Goal: Ask a question

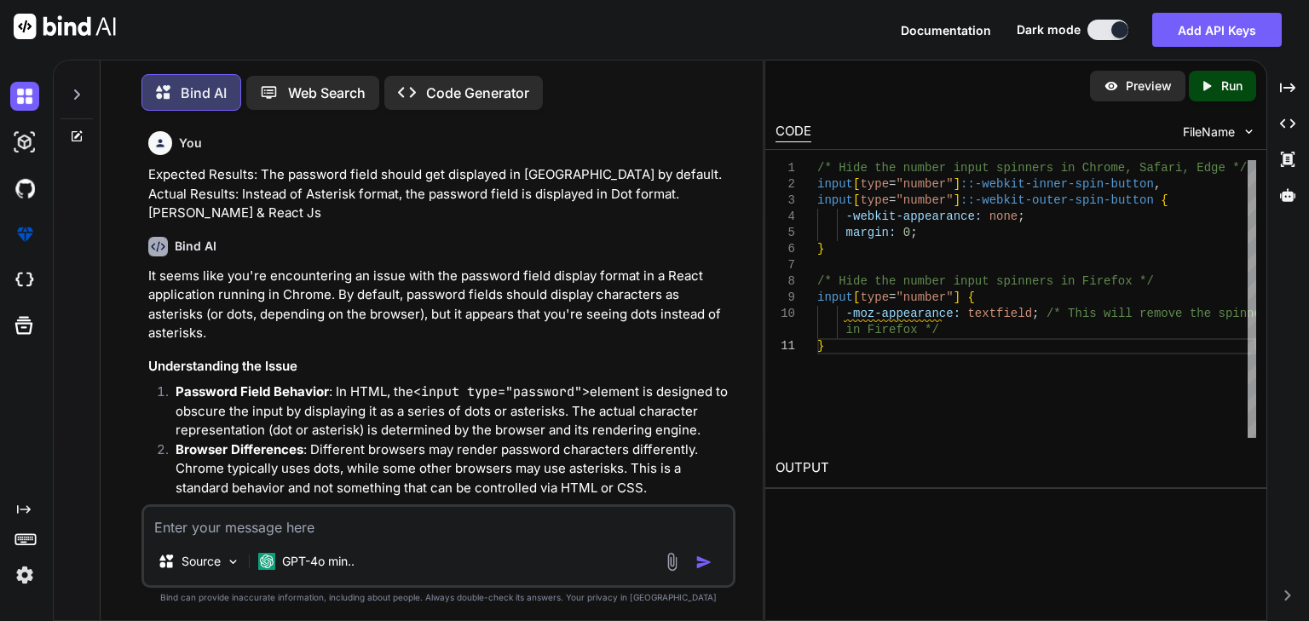
scroll to position [1937, 0]
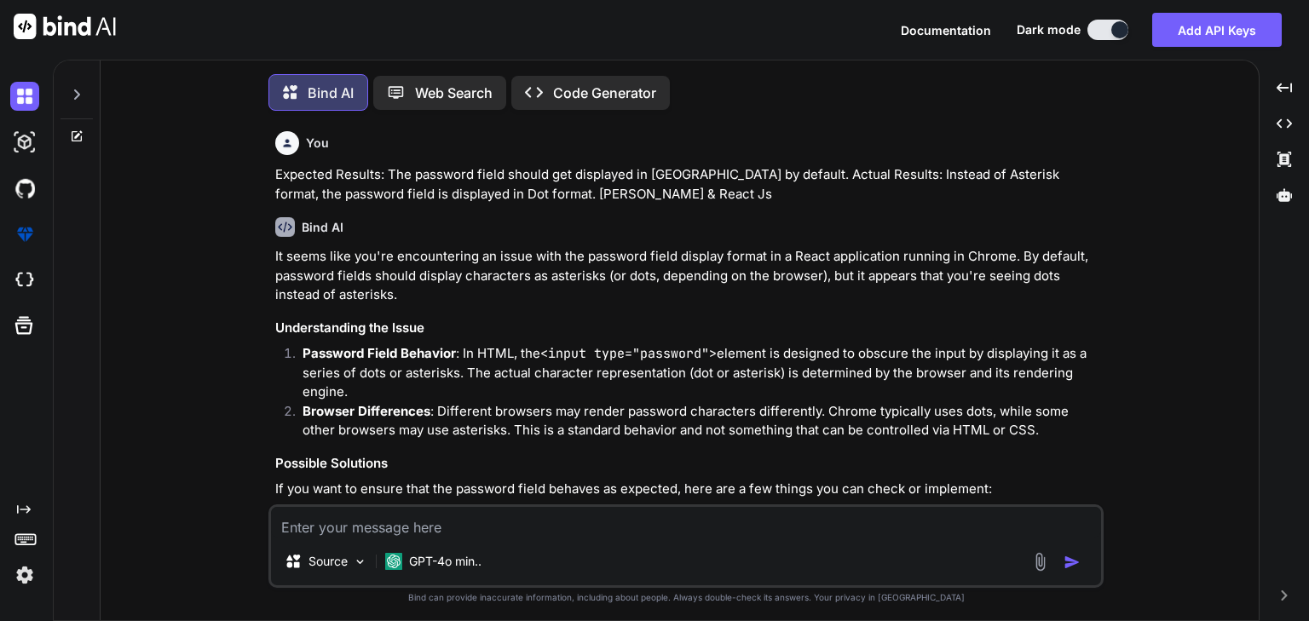
type textarea "x"
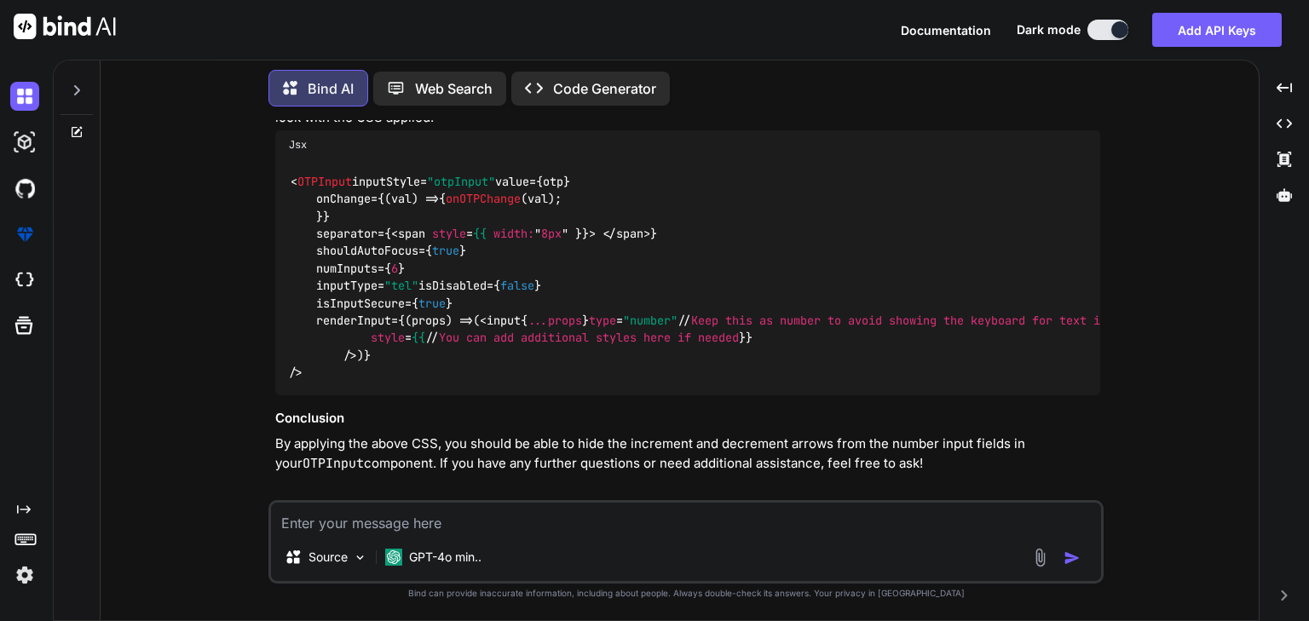
scroll to position [1915, 0]
type textarea "h"
type textarea "x"
type textarea "ho"
type textarea "x"
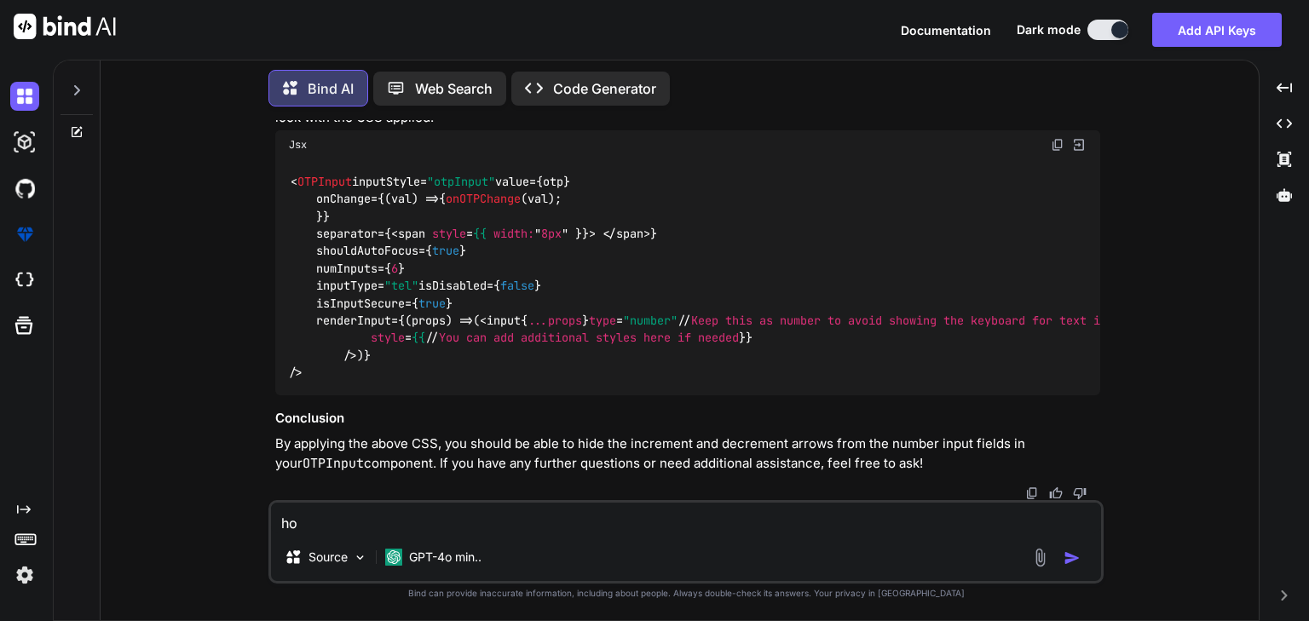
type textarea "how"
type textarea "x"
type textarea "how"
type textarea "x"
type textarea "how d"
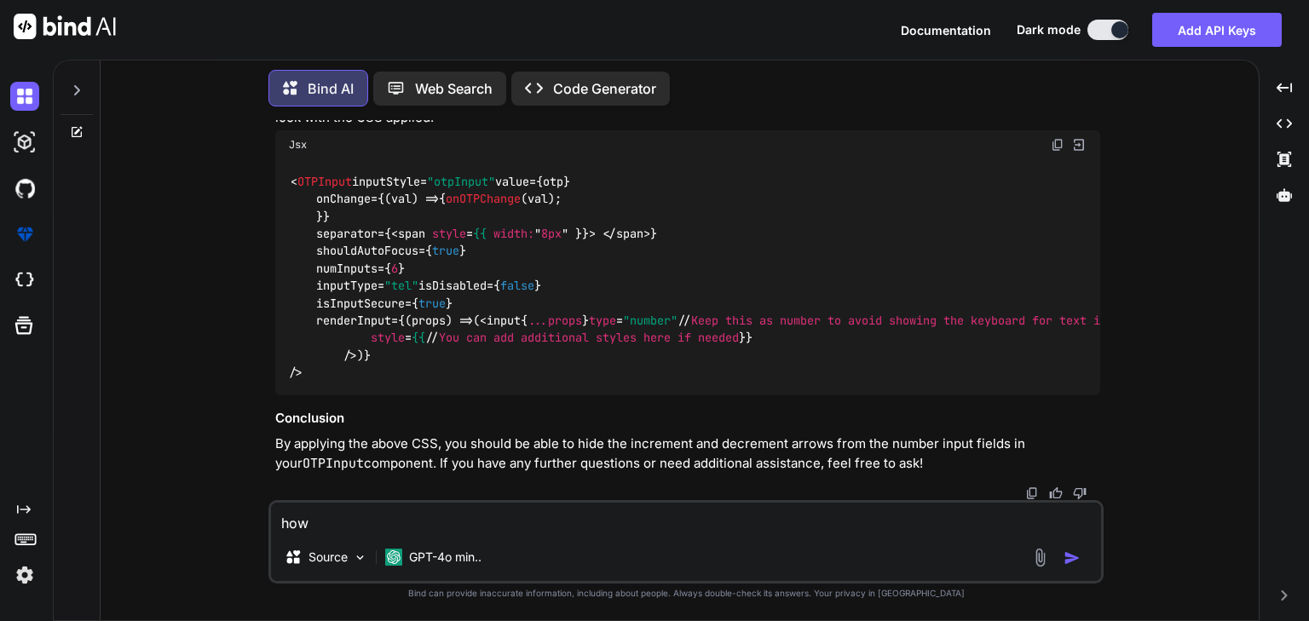
type textarea "x"
type textarea "how do"
type textarea "x"
type textarea "how do"
type textarea "x"
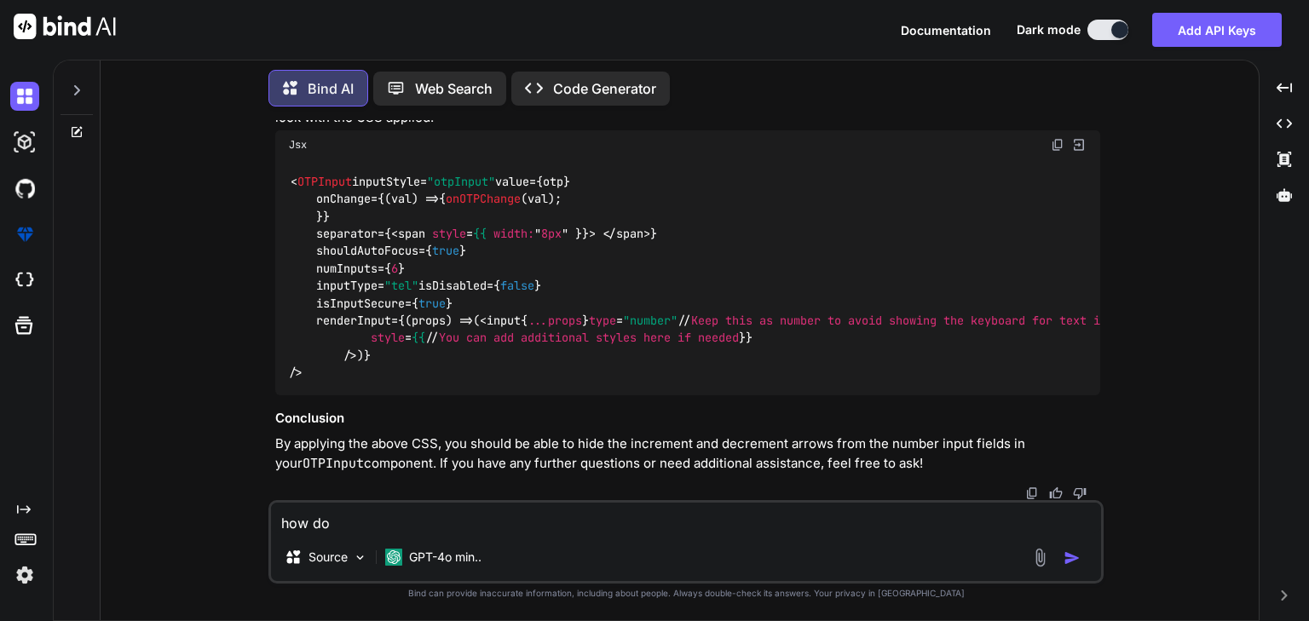
type textarea "how do y"
type textarea "x"
type textarea "how do yo"
type textarea "x"
type textarea "how do you"
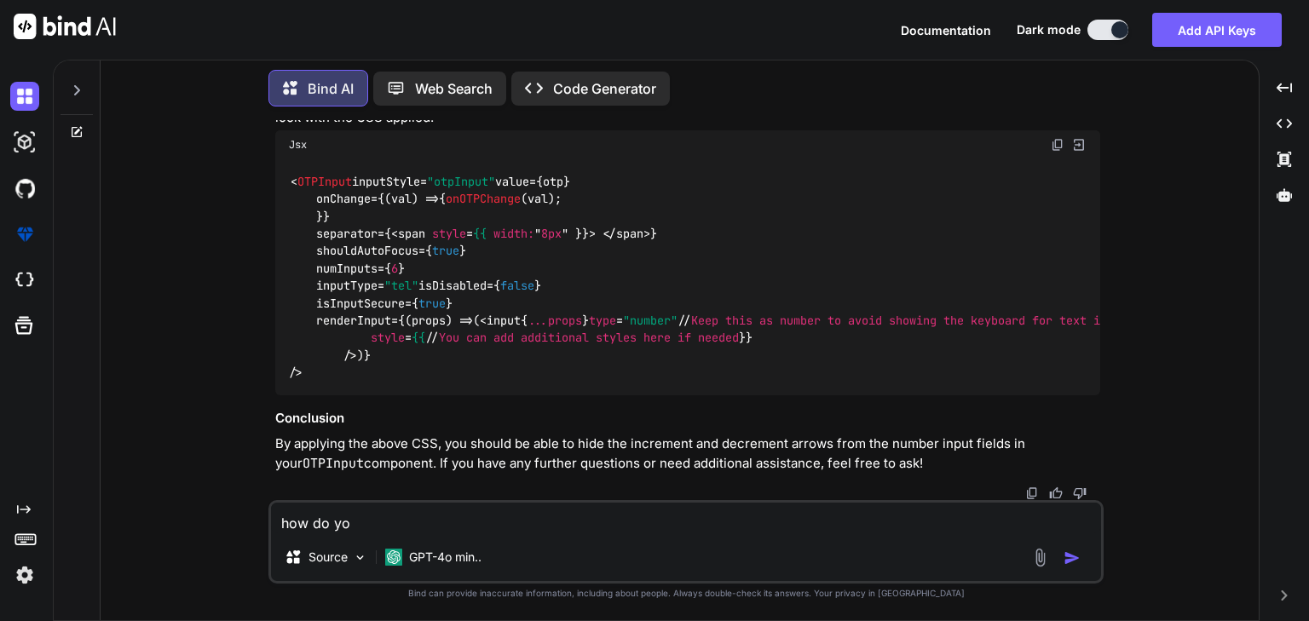
type textarea "x"
type textarea "how do you"
type textarea "x"
type textarea "how do you e"
type textarea "x"
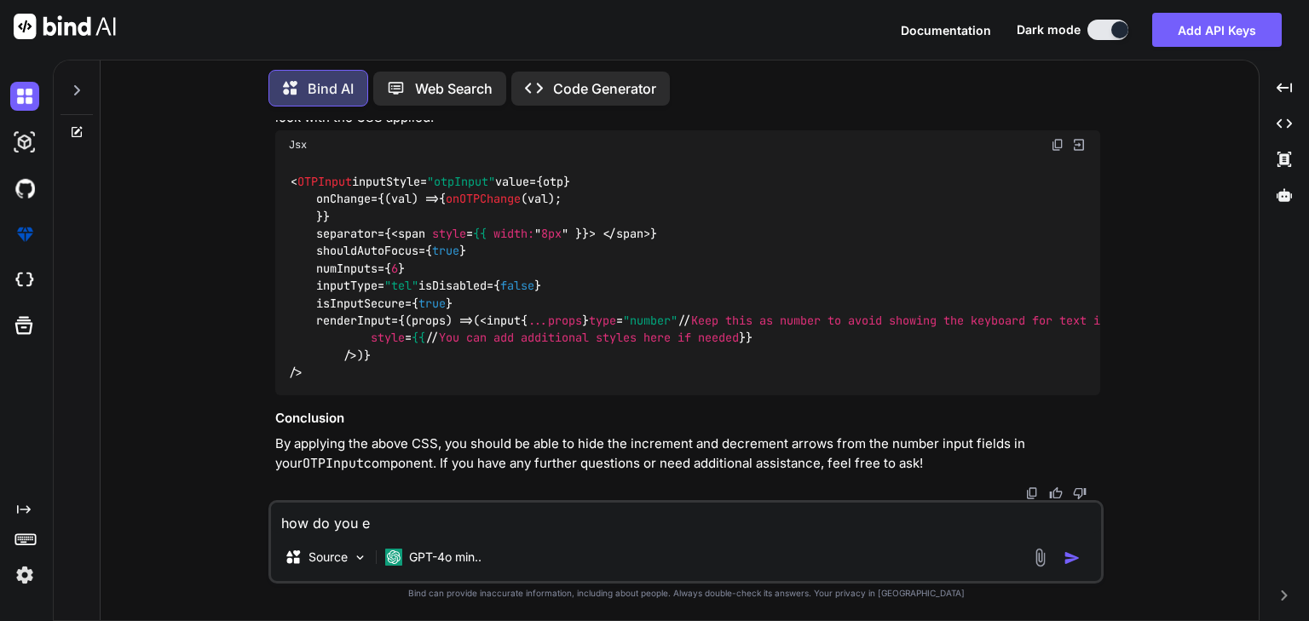
type textarea "how do you en"
type textarea "x"
type textarea "how do you ens"
type textarea "x"
type textarea "how do you ensu"
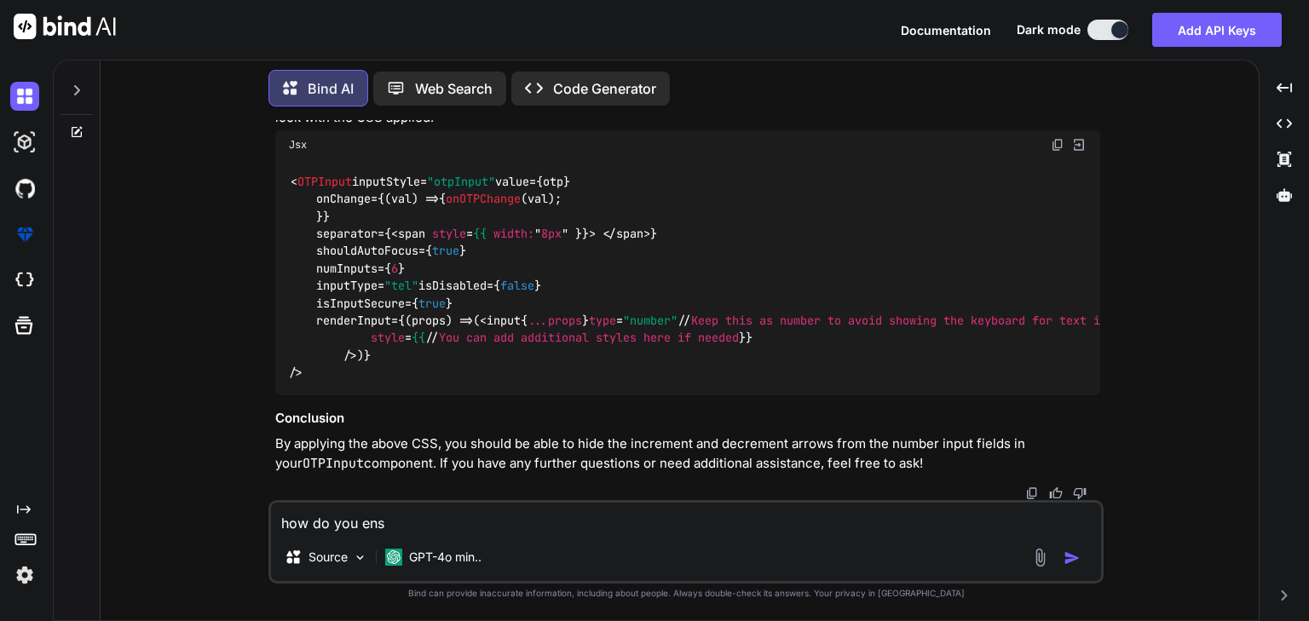
type textarea "x"
type textarea "how do you ensur"
type textarea "x"
type textarea "how do you ensure"
type textarea "x"
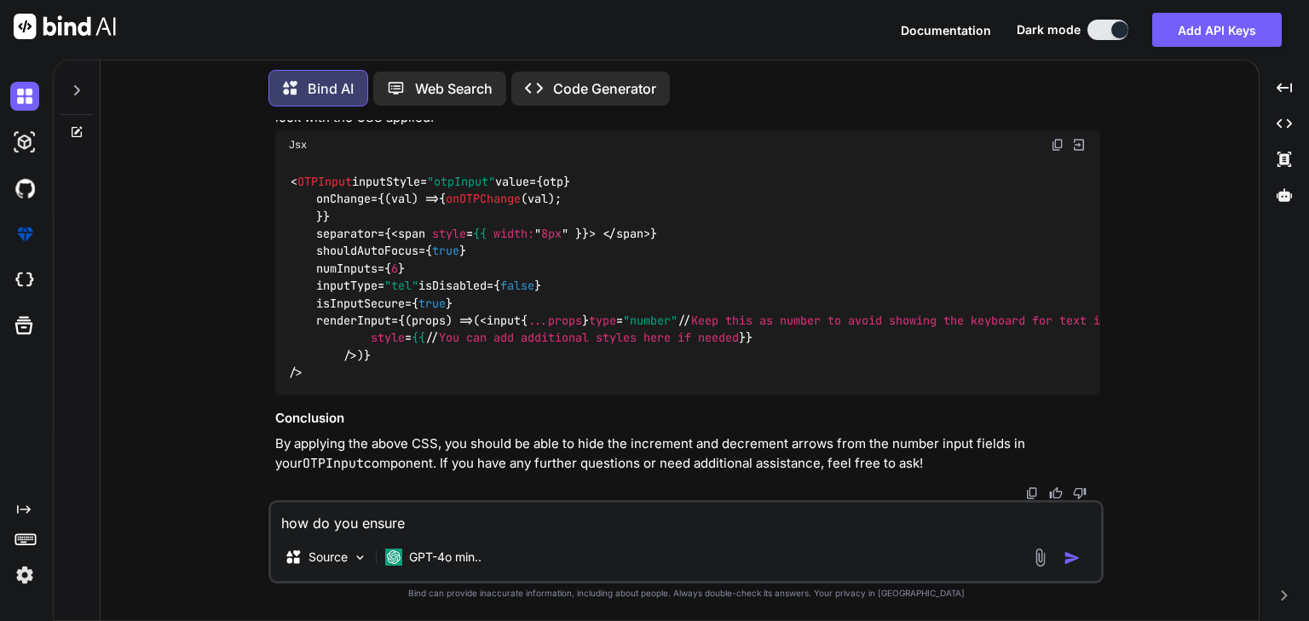
type textarea "how do you ensure"
type textarea "x"
type textarea "how do you ensure t"
type textarea "x"
type textarea "how do you ensure th"
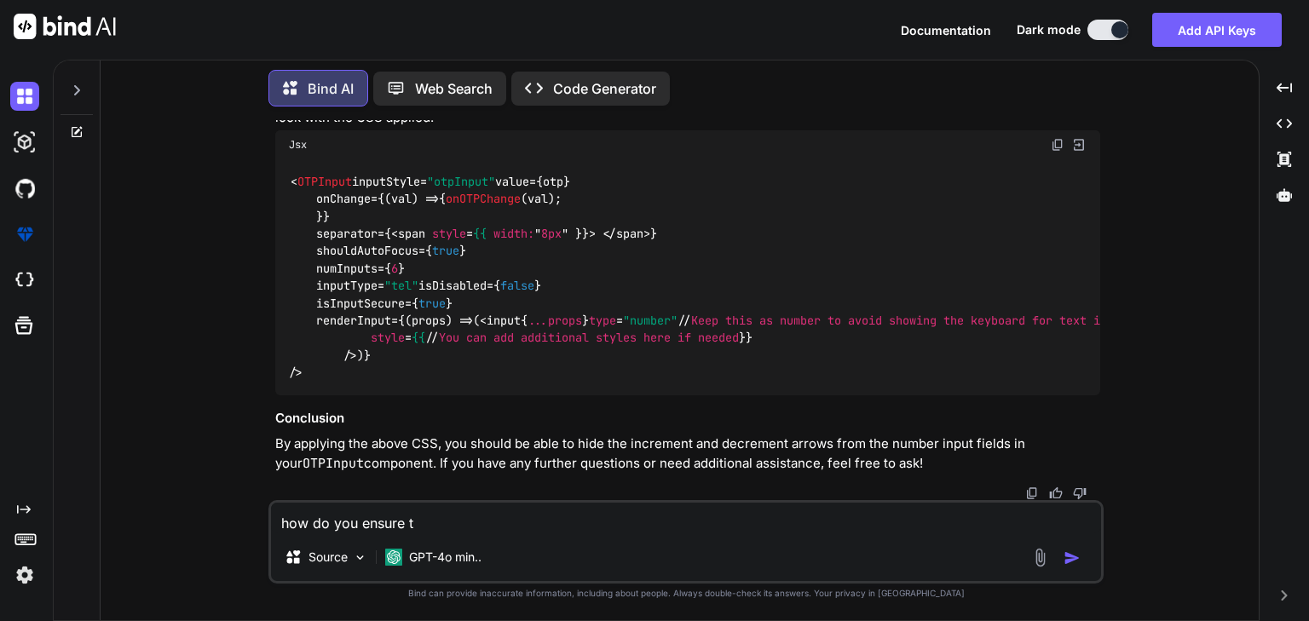
type textarea "x"
type textarea "how do you ensure tha"
type textarea "x"
type textarea "how do you ensure that"
type textarea "x"
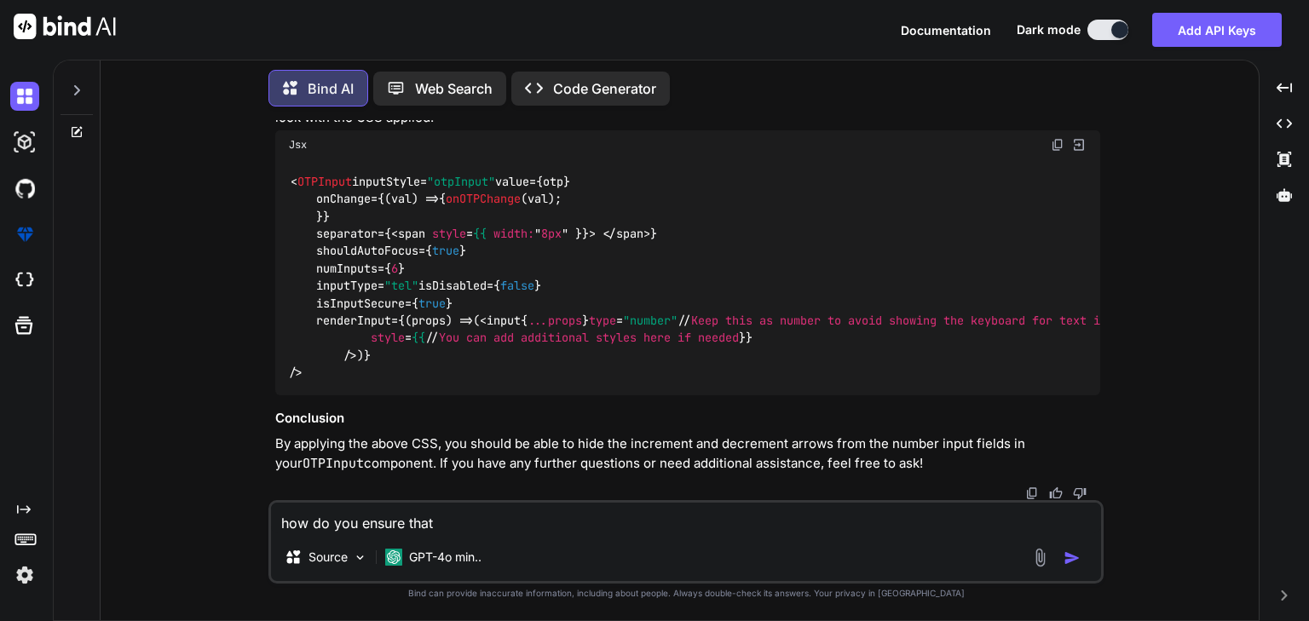
type textarea "how do you ensure that"
type textarea "x"
type textarea "how do you ensure that t"
type textarea "x"
type textarea "how do you ensure that th"
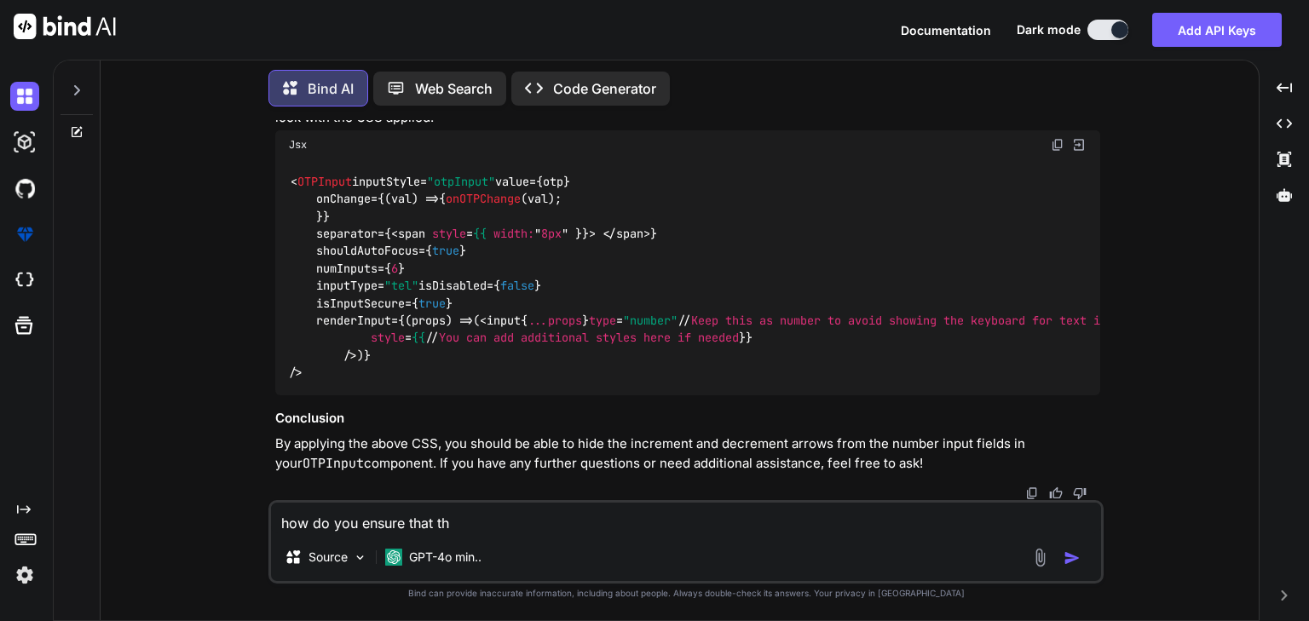
type textarea "x"
type textarea "how do you ensure that the"
type textarea "x"
type textarea "how do you ensure that the"
type textarea "x"
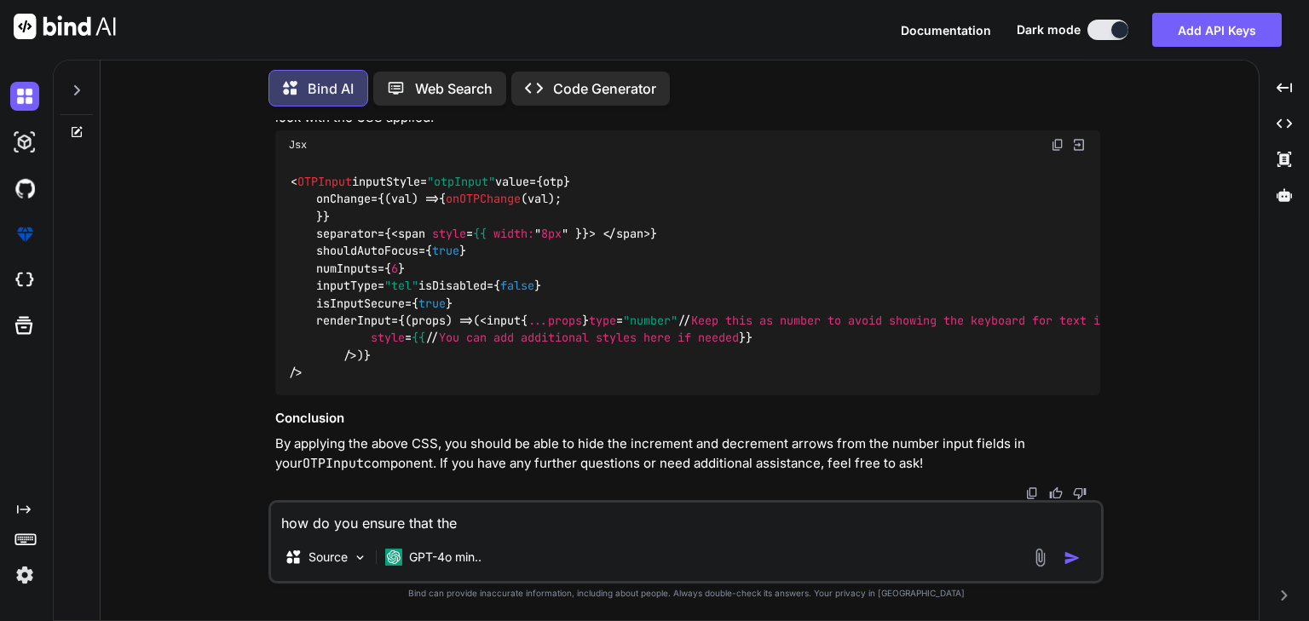
type textarea "how do you ensure that the s"
type textarea "x"
type textarea "how do you ensure that the se"
type textarea "x"
type textarea "how do you ensure that the sea"
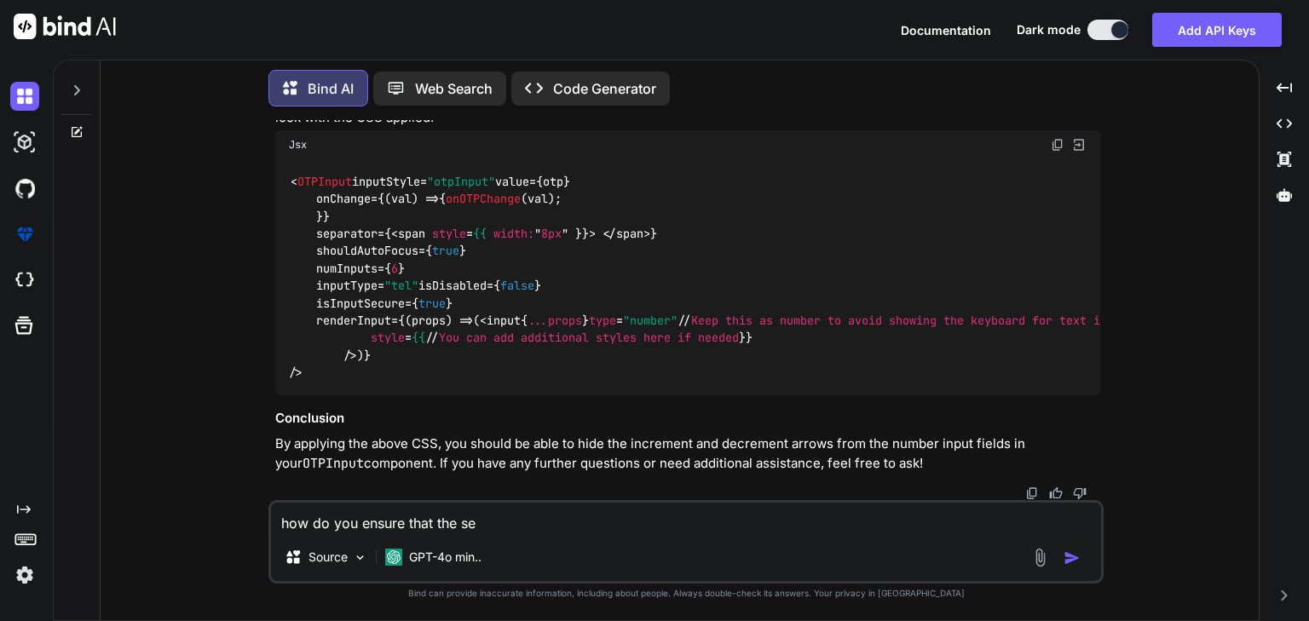
type textarea "x"
type textarea "how do you ensure that the sear"
type textarea "x"
type textarea "how do you ensure that the searc"
type textarea "x"
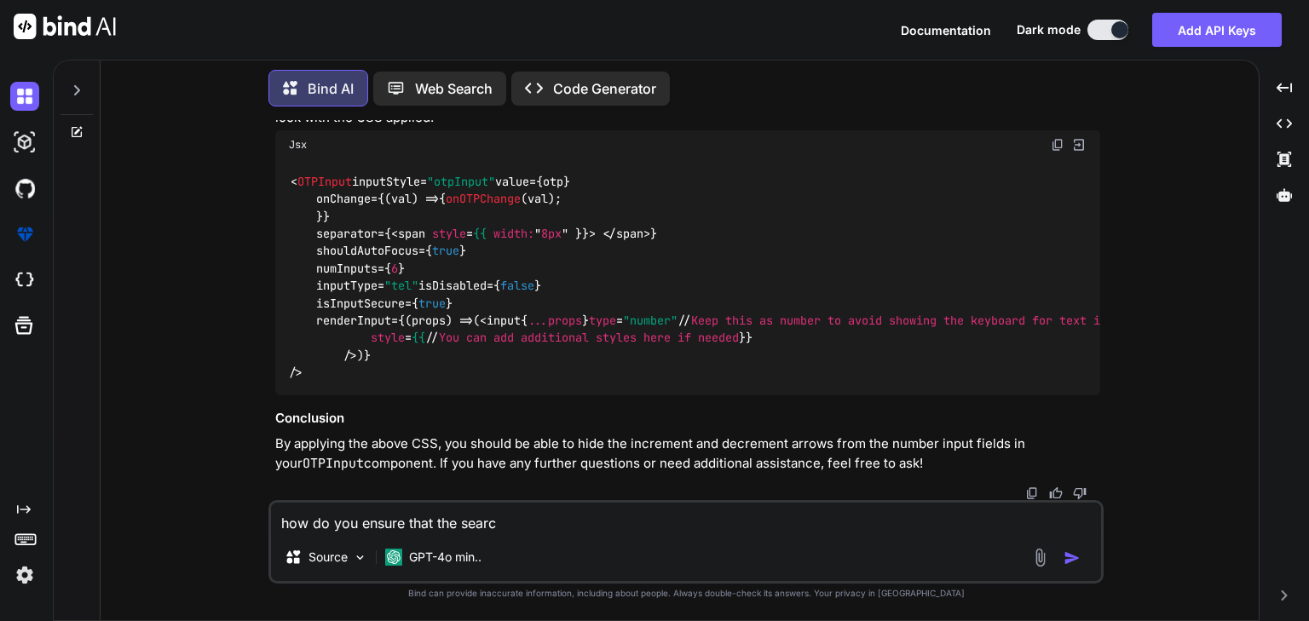
type textarea "how do you ensure that the search"
type textarea "x"
type textarea "how do you ensure that the search"
type textarea "x"
type textarea "how do you ensure that the search h"
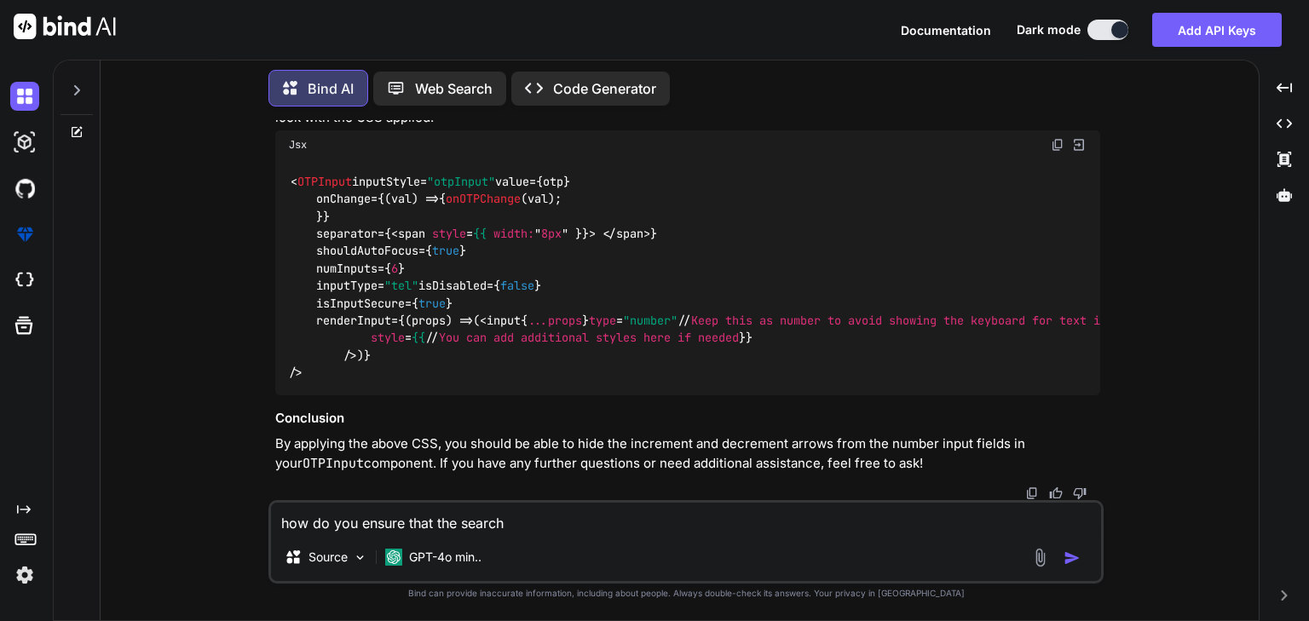
type textarea "x"
type textarea "how do you ensure that the search ha"
type textarea "x"
type textarea "how do you ensure that the search hap"
type textarea "x"
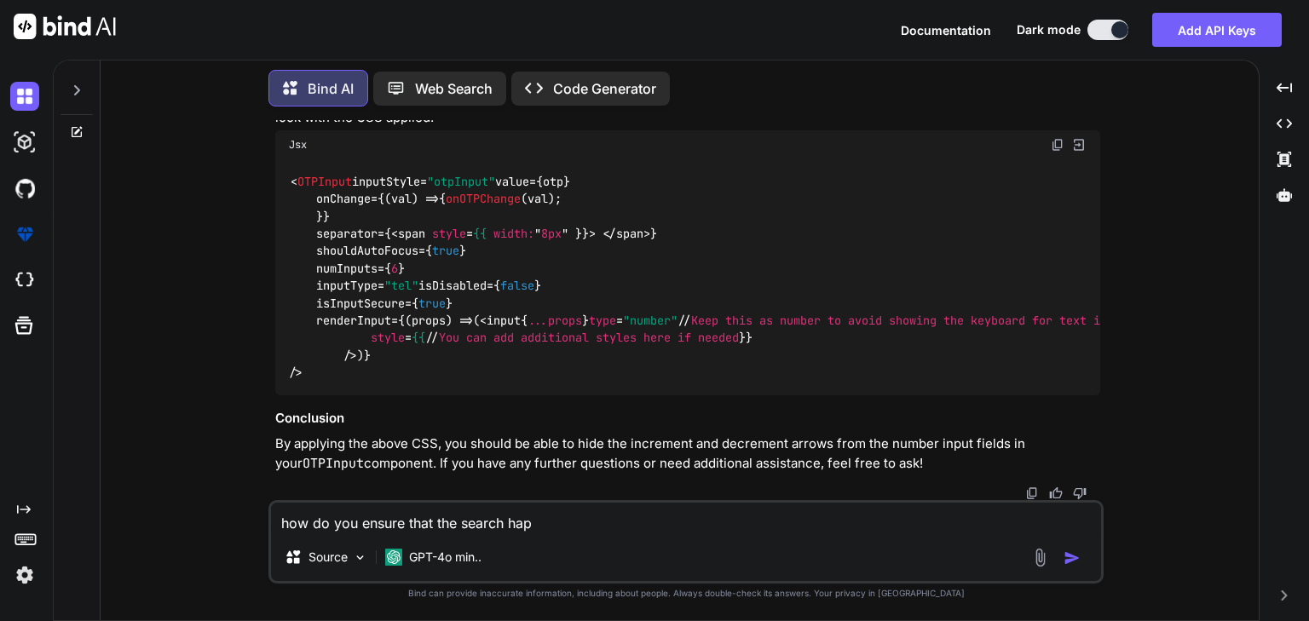
type textarea "how do you ensure that the search happ"
type textarea "x"
type textarea "how do you ensure that the search happe"
type textarea "x"
type textarea "how do you ensure that the search happen"
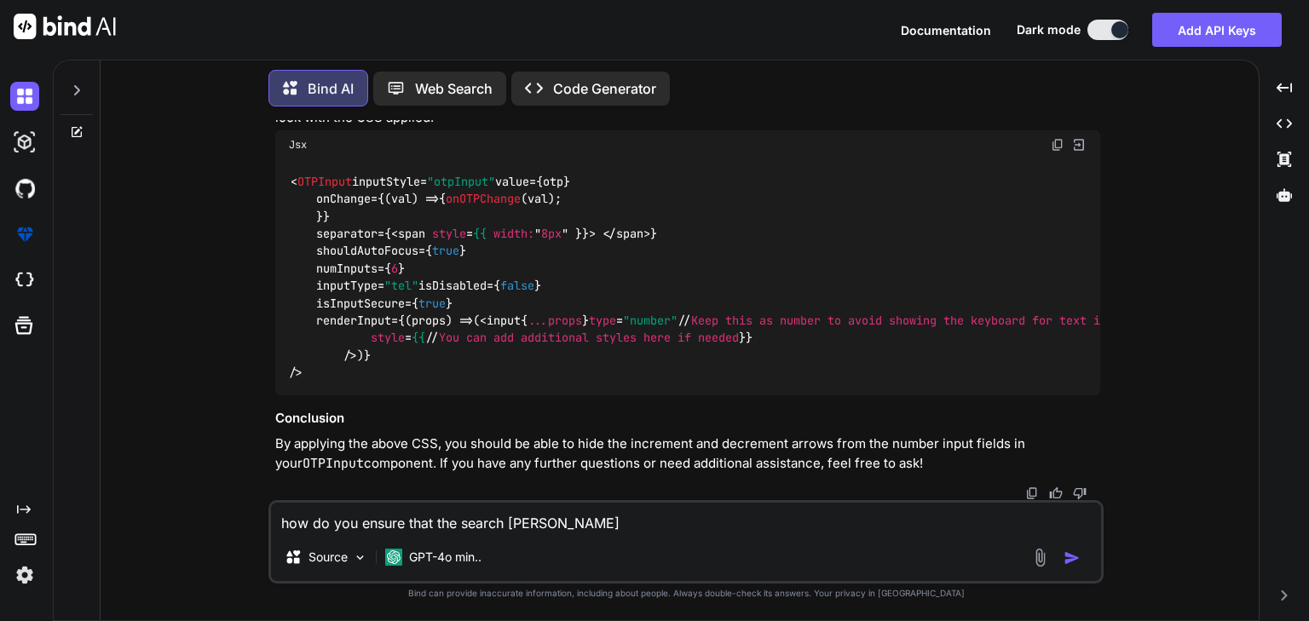
type textarea "x"
type textarea "how do you ensure that the search happens"
type textarea "x"
type textarea "how do you ensure that the search happens"
type textarea "x"
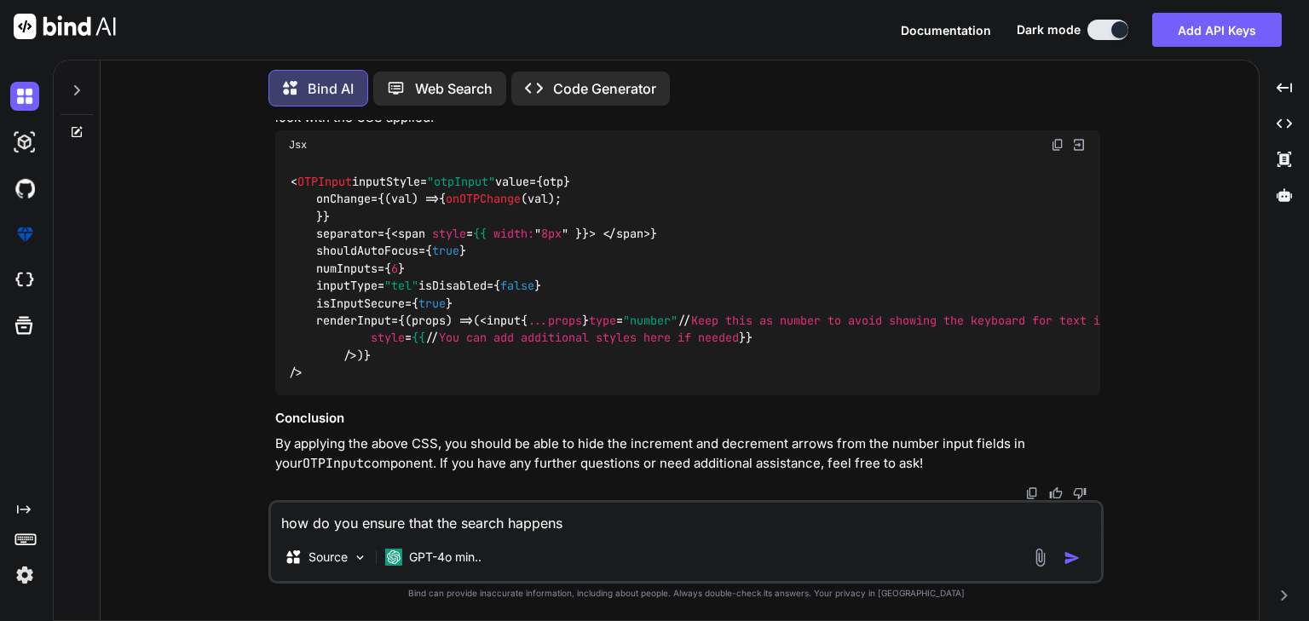
type textarea "how do you ensure that the search happens o"
type textarea "x"
type textarea "how do you ensure that the search happens on"
type textarea "x"
type textarea "how do you ensure that the search happens onl"
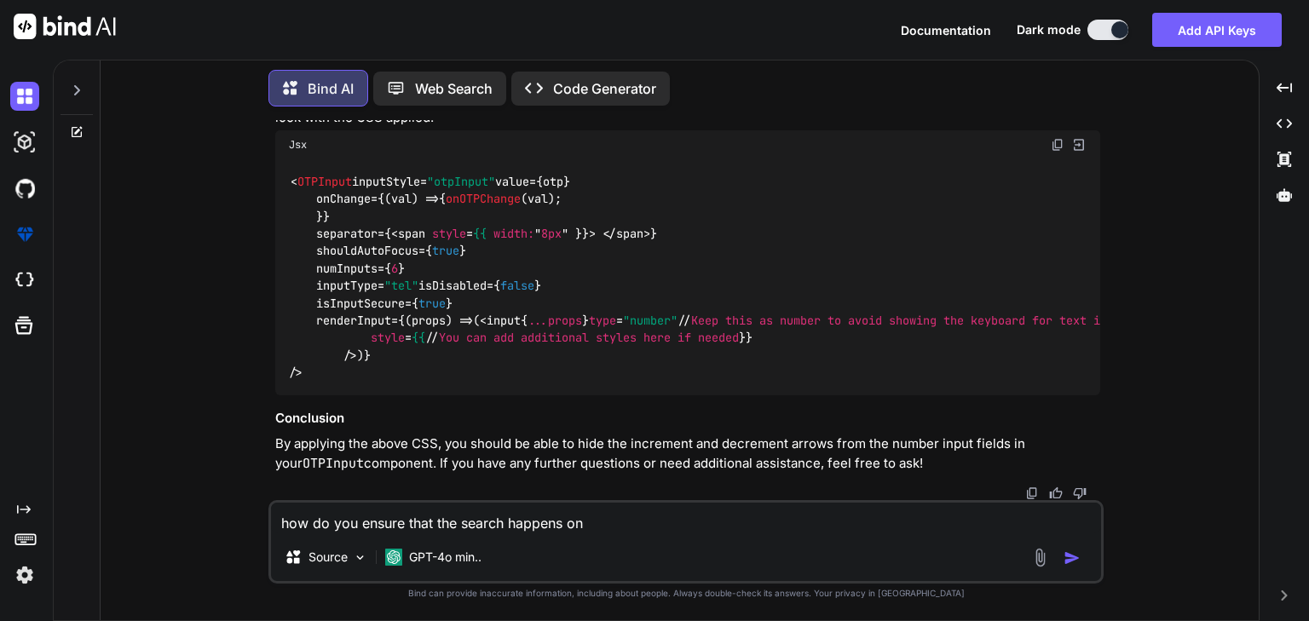
type textarea "x"
type textarea "how do you ensure that the search happens only"
type textarea "x"
type textarea "how do you ensure that the search happens only"
type textarea "x"
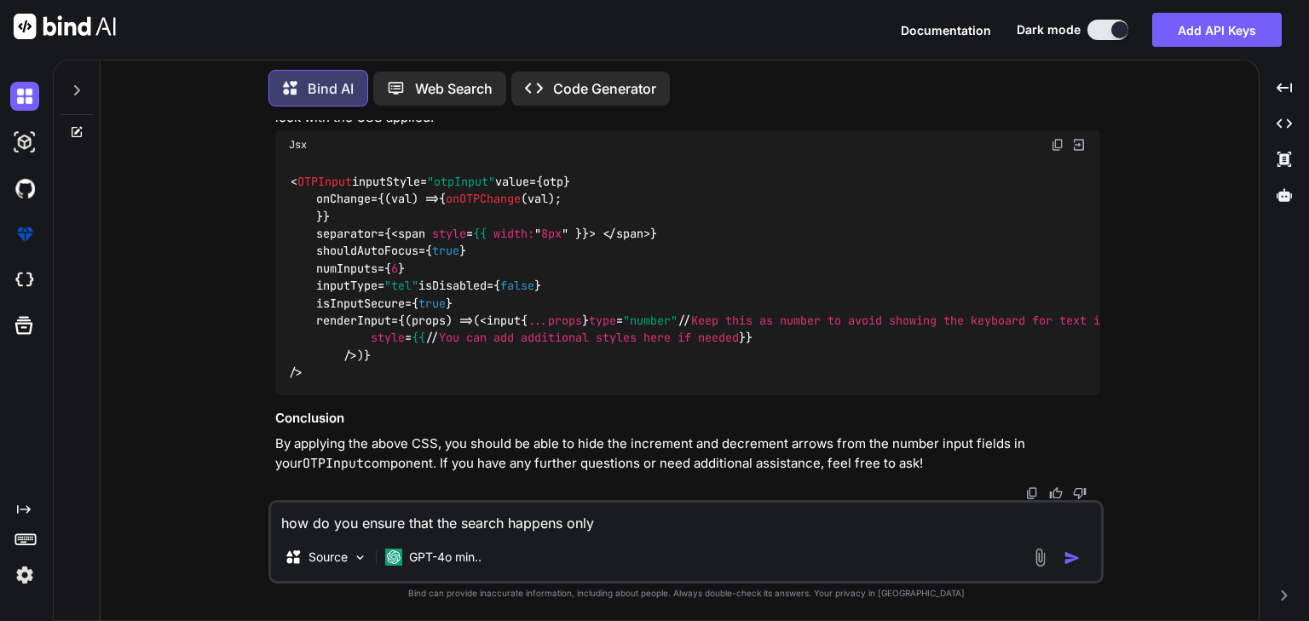
type textarea "how do you ensure that the search happens only w"
type textarea "x"
type textarea "how do you ensure that the search happens only wh"
type textarea "x"
type textarea "how do you ensure that the search happens only whe"
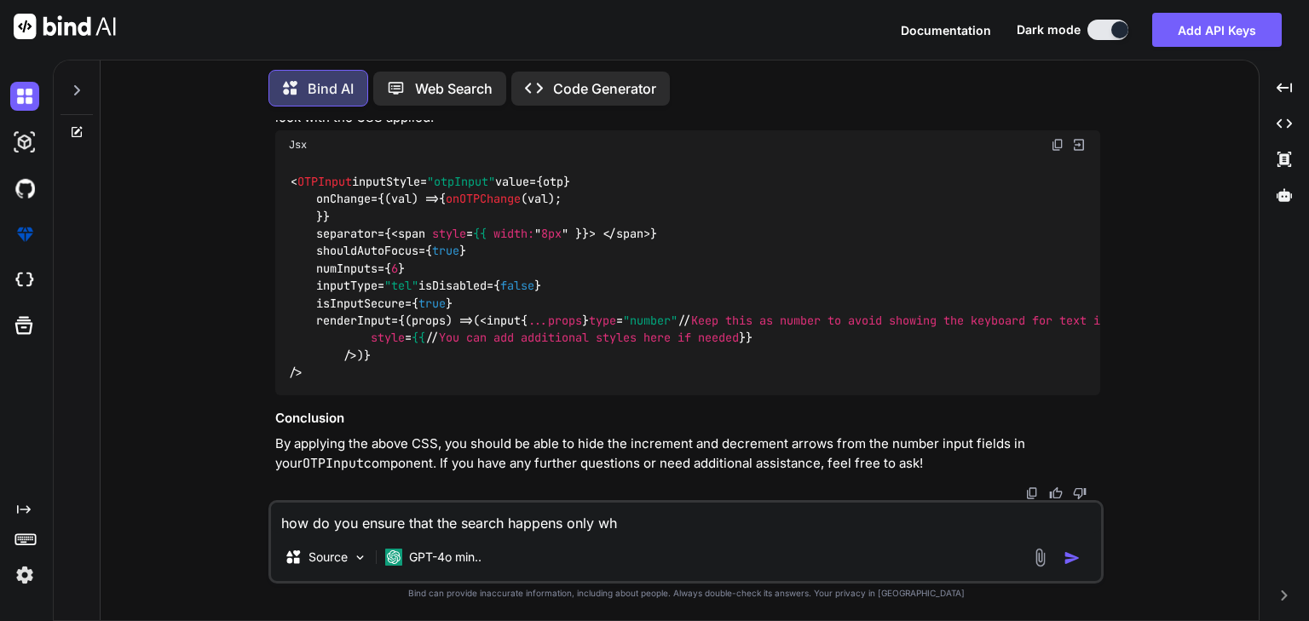
type textarea "x"
type textarea "how do you ensure that the search happens only when"
type textarea "x"
type textarea "how do you ensure that the search happens only when"
type textarea "x"
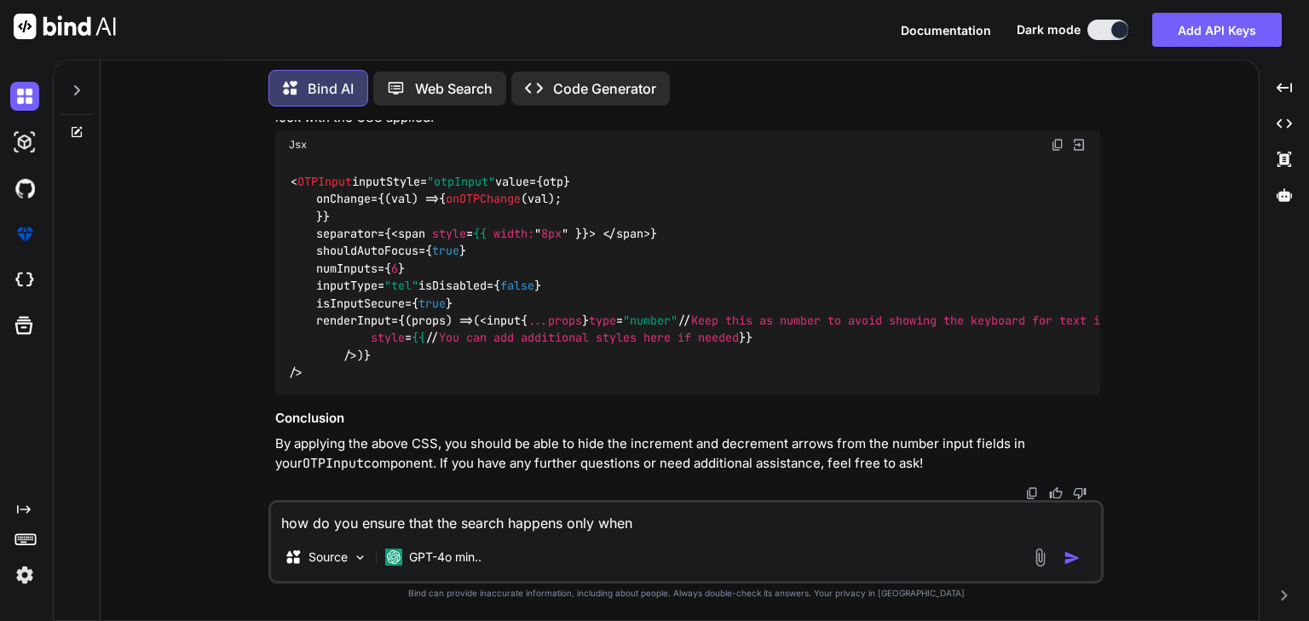
type textarea "how do you ensure that the search happens only when t"
type textarea "x"
type textarea "how do you ensure that the search happens only when th"
type textarea "x"
type textarea "how do you ensure that the search happens only when the"
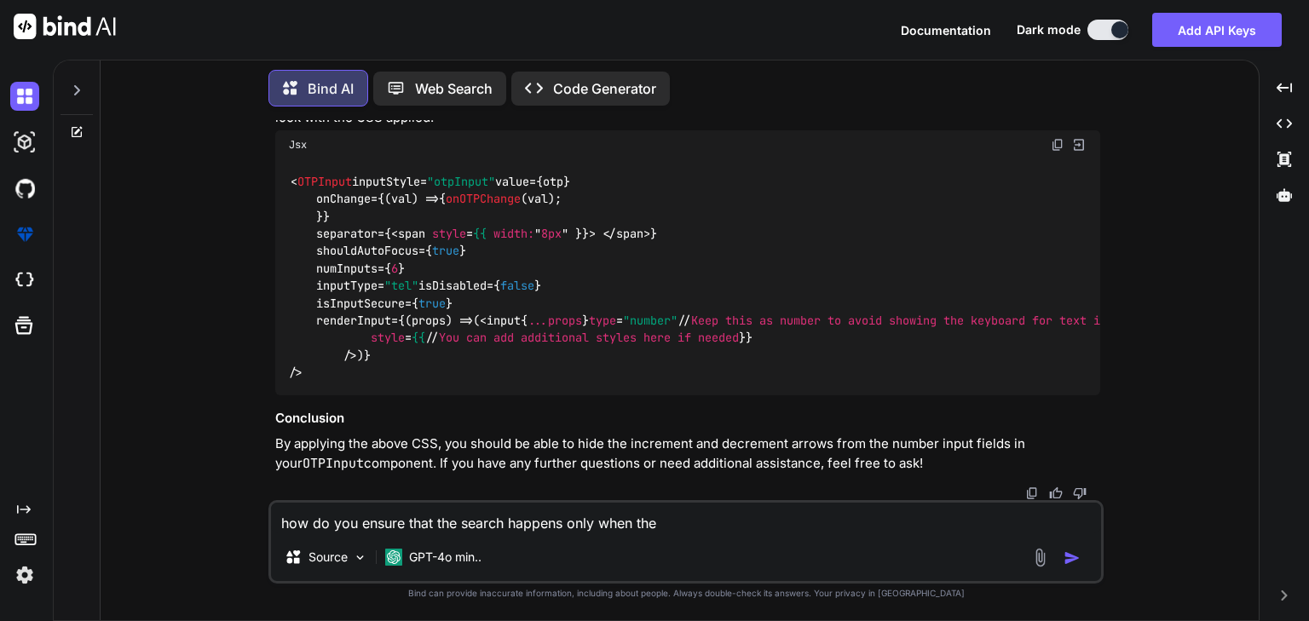
type textarea "x"
type textarea "how do you ensure that the search happens only when theu"
type textarea "x"
type textarea "how do you ensure that the search happens only when theus"
type textarea "x"
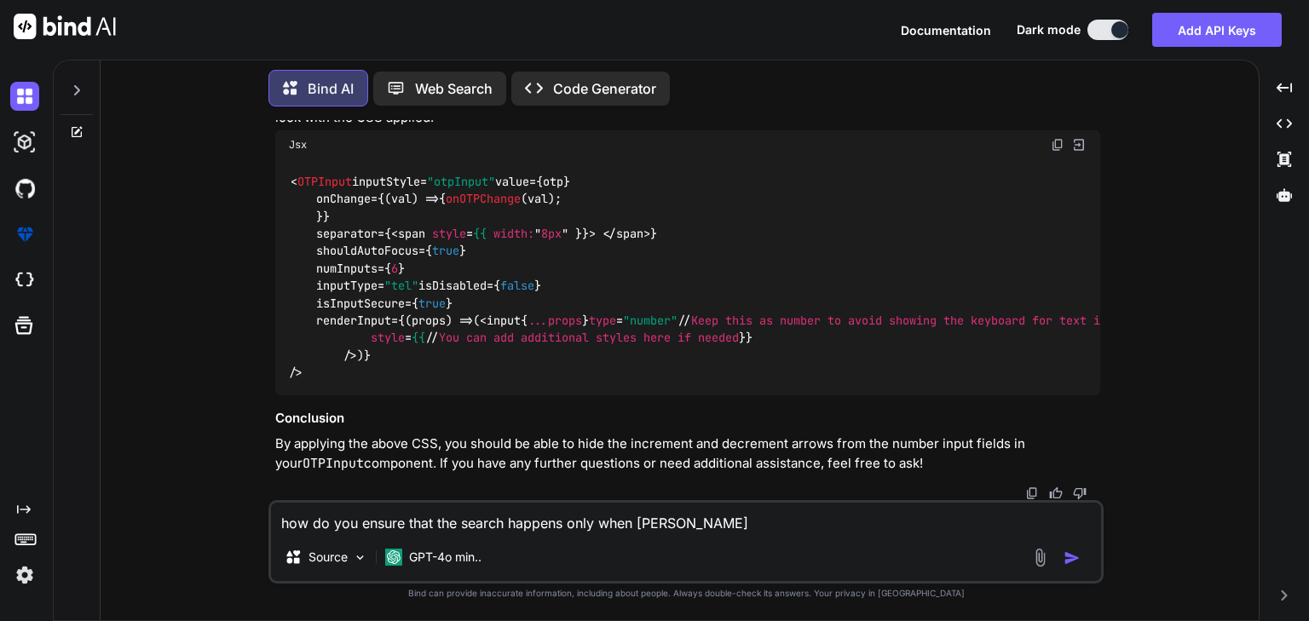
type textarea "how do you ensure that the search happens only when theuse"
type textarea "x"
type textarea "how do you ensure that the search happens only when theuser"
type textarea "x"
type textarea "how do you ensure that the search happens only when theuse"
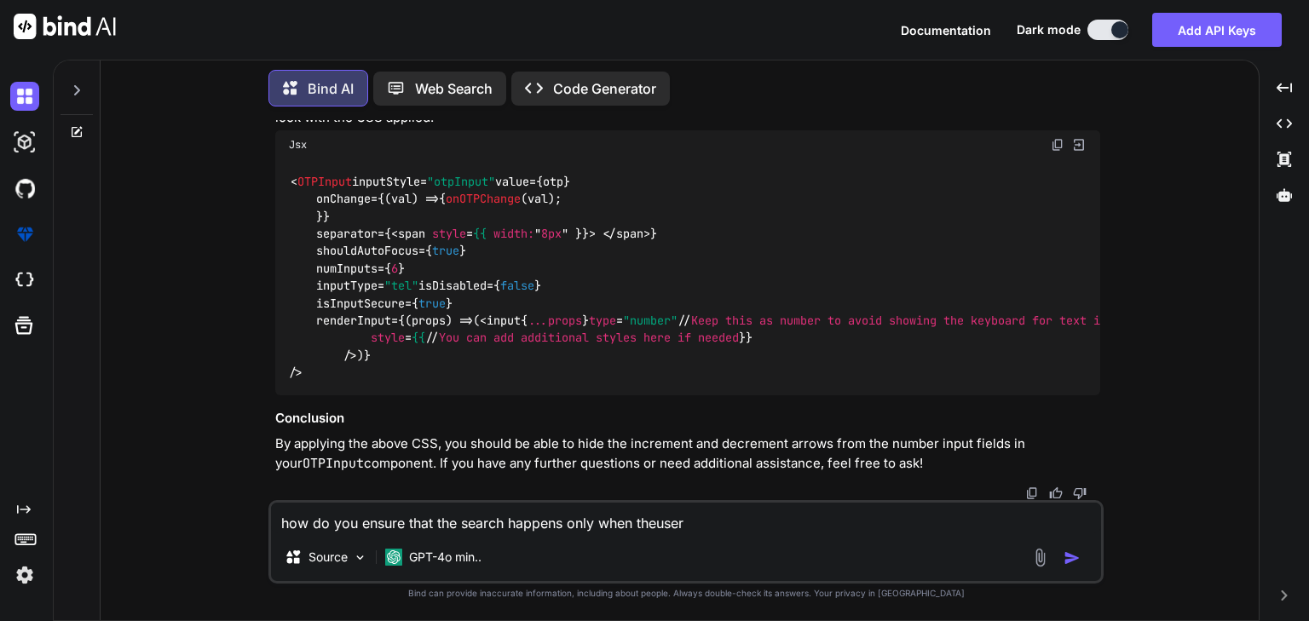
type textarea "x"
type textarea "how do you ensure that the search happens only when theus"
type textarea "x"
type textarea "how do you ensure that the search happens only when theu"
type textarea "x"
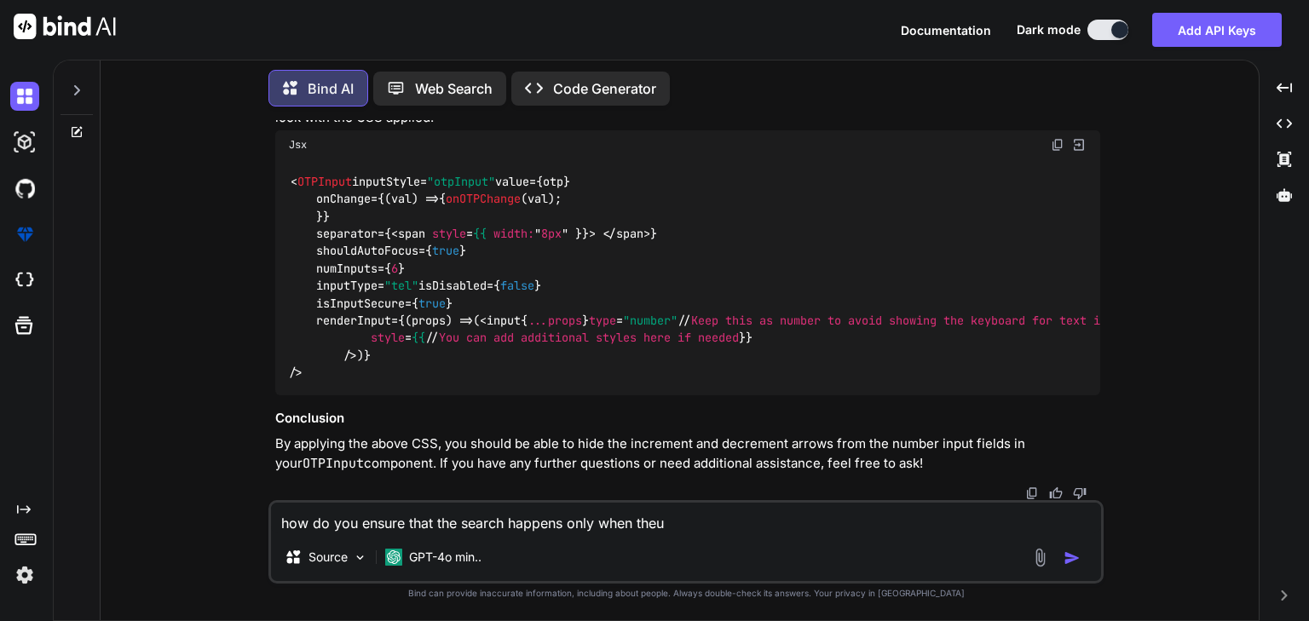
type textarea "how do you ensure that the search happens only when the"
type textarea "x"
type textarea "how do you ensure that the search happens only when the"
type textarea "x"
type textarea "how do you ensure that the search happens only when the u"
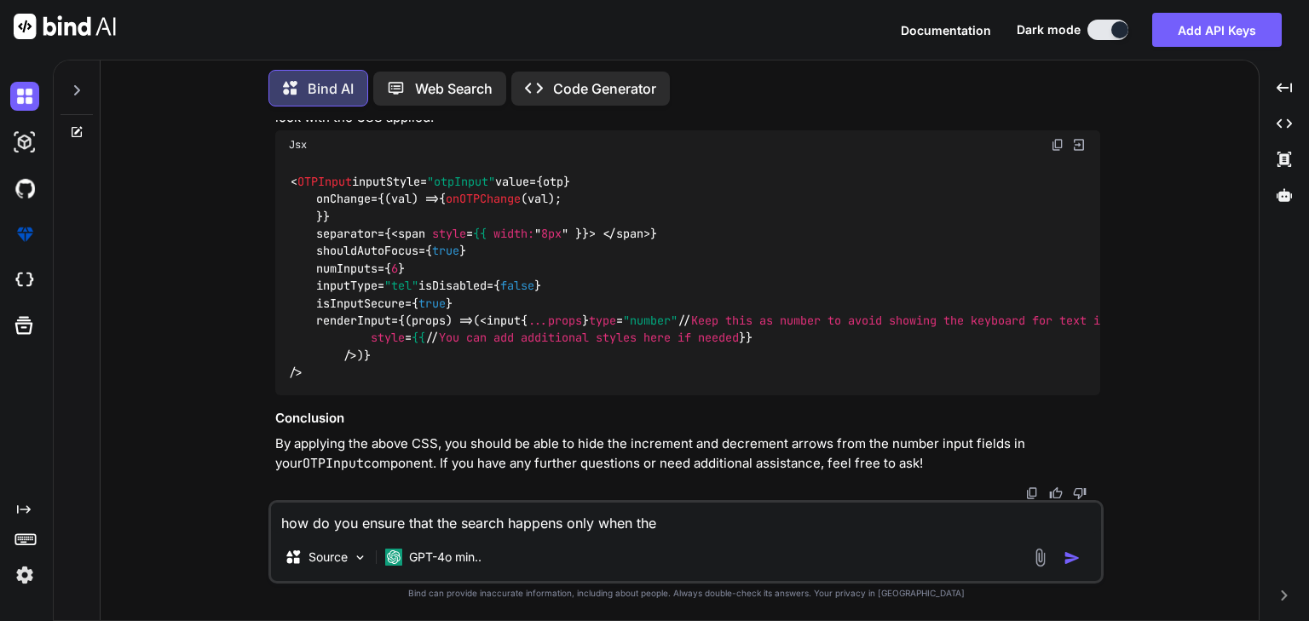
type textarea "x"
type textarea "how do you ensure that the search happens only when the us"
type textarea "x"
type textarea "how do you ensure that the search happens only when the use"
type textarea "x"
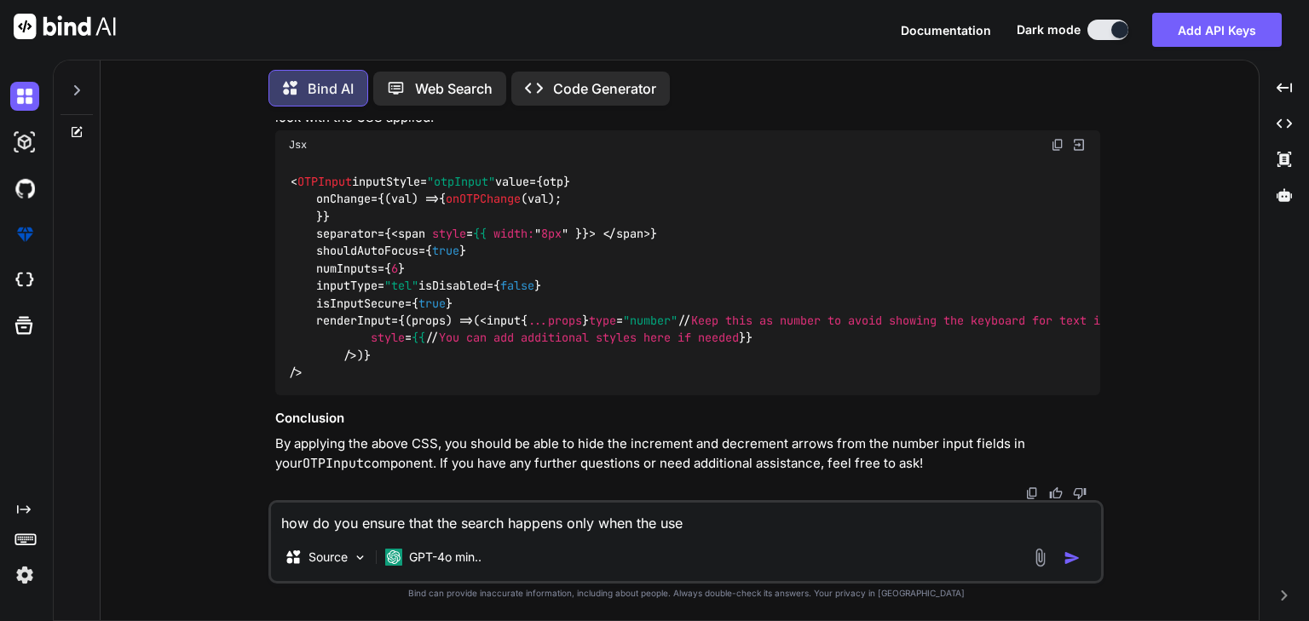
type textarea "how do you ensure that the search happens only when the user"
type textarea "x"
type textarea "how do you ensure that the search happens only when the user"
type textarea "x"
type textarea "how do you ensure that the search happens only when the user c"
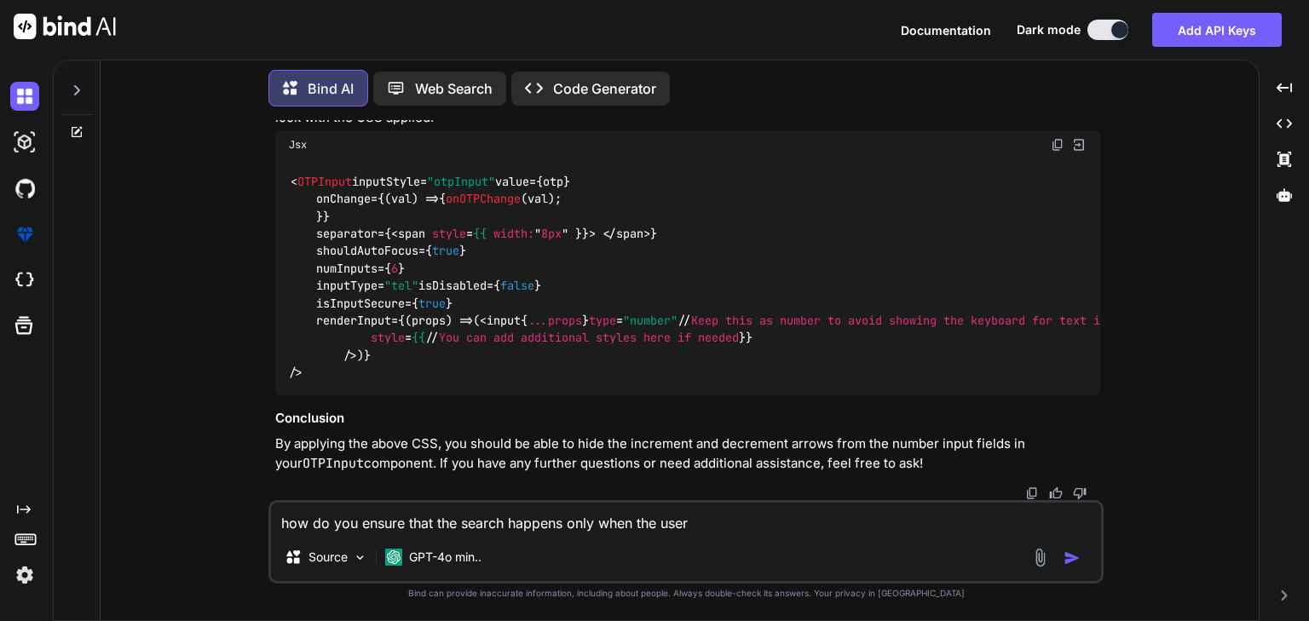
type textarea "x"
type textarea "how do you ensure that the search happens only when the user cl"
type textarea "x"
type textarea "how do you ensure that the search happens only when the user cli"
type textarea "x"
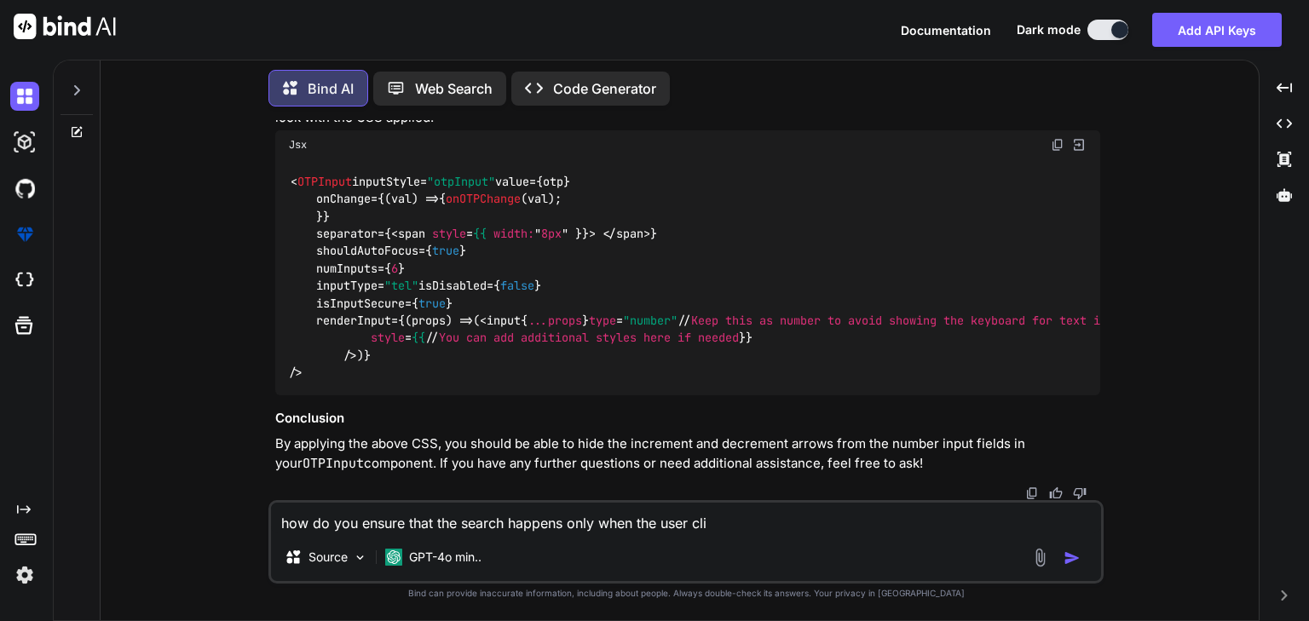
type textarea "how do you ensure that the search happens only when the user clic"
type textarea "x"
type textarea "how do you ensure that the search happens only when the user click"
type textarea "x"
type textarea "how do you ensure that the search happens only when the user clicks"
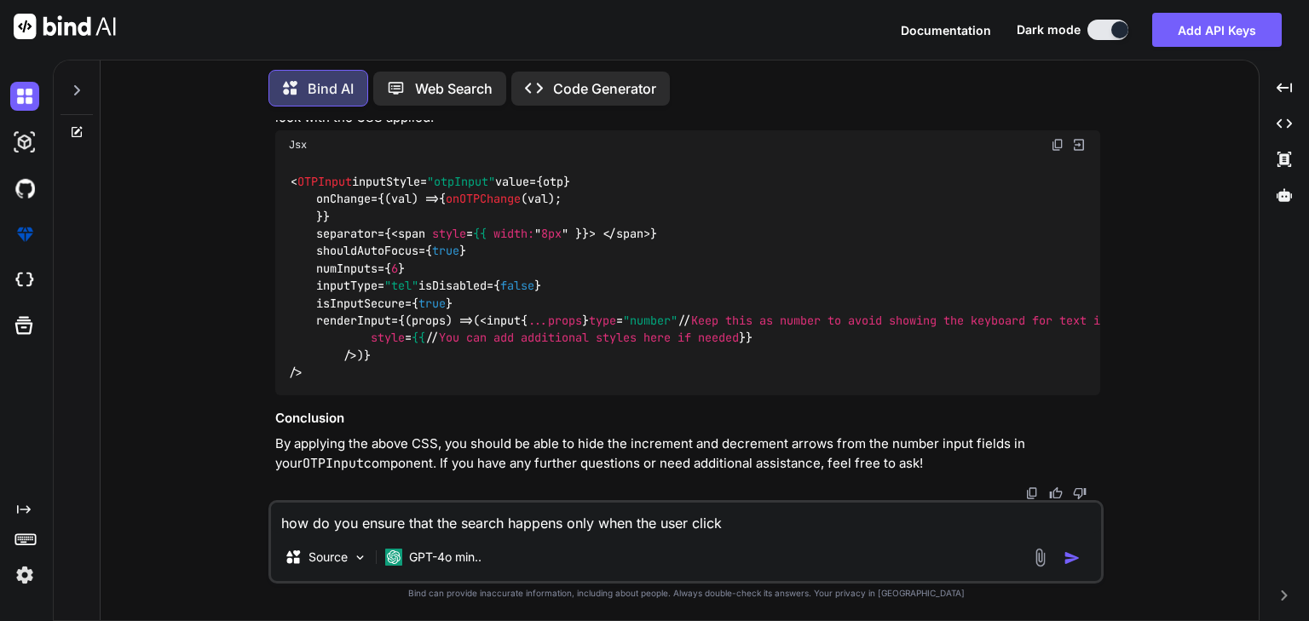
type textarea "x"
type textarea "how do you ensure that the search happens only when the user clicks"
type textarea "x"
type textarea "how do you ensure that the search happens only when the user clicks E"
type textarea "x"
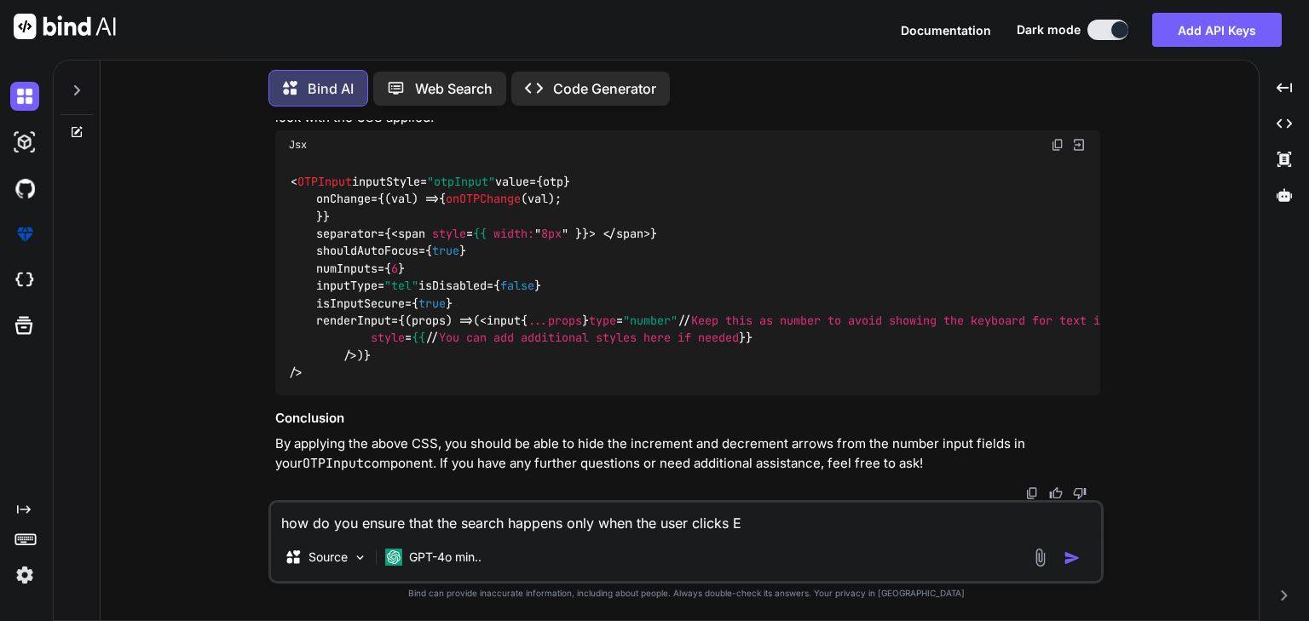
type textarea "how do you ensure that the search happens only when the user clicks En"
type textarea "x"
type textarea "how do you ensure that the search happens only when the user clicks Ent"
type textarea "x"
type textarea "how do you ensure that the search happens only when the user clicks Ente"
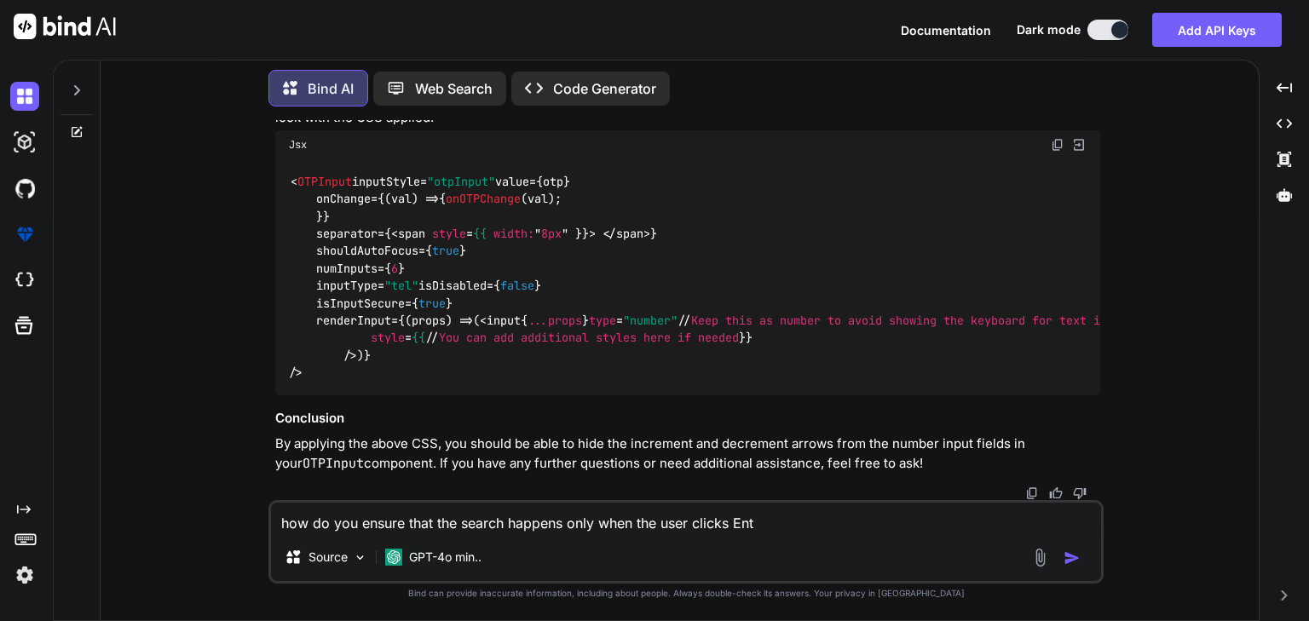
type textarea "x"
type textarea "how do you ensure that the search happens only when the user clicks Enter"
type textarea "x"
type textarea "how do you ensure that the search happens only when the user clicks Enter"
type textarea "x"
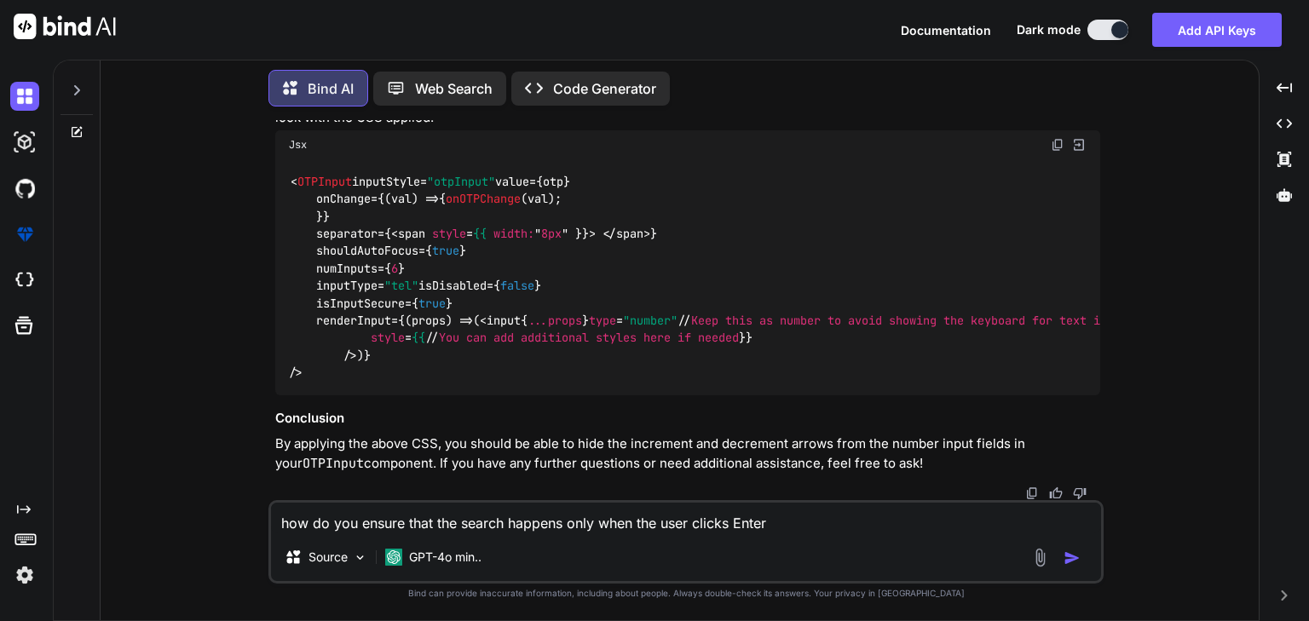
type textarea "how do you ensure that the search happens only when the user clicks Enter a"
type textarea "x"
type textarea "how do you ensure that the search happens only when the user clicks Enter an"
type textarea "x"
type textarea "how do you ensure that the search happens only when the user clicks Enter and"
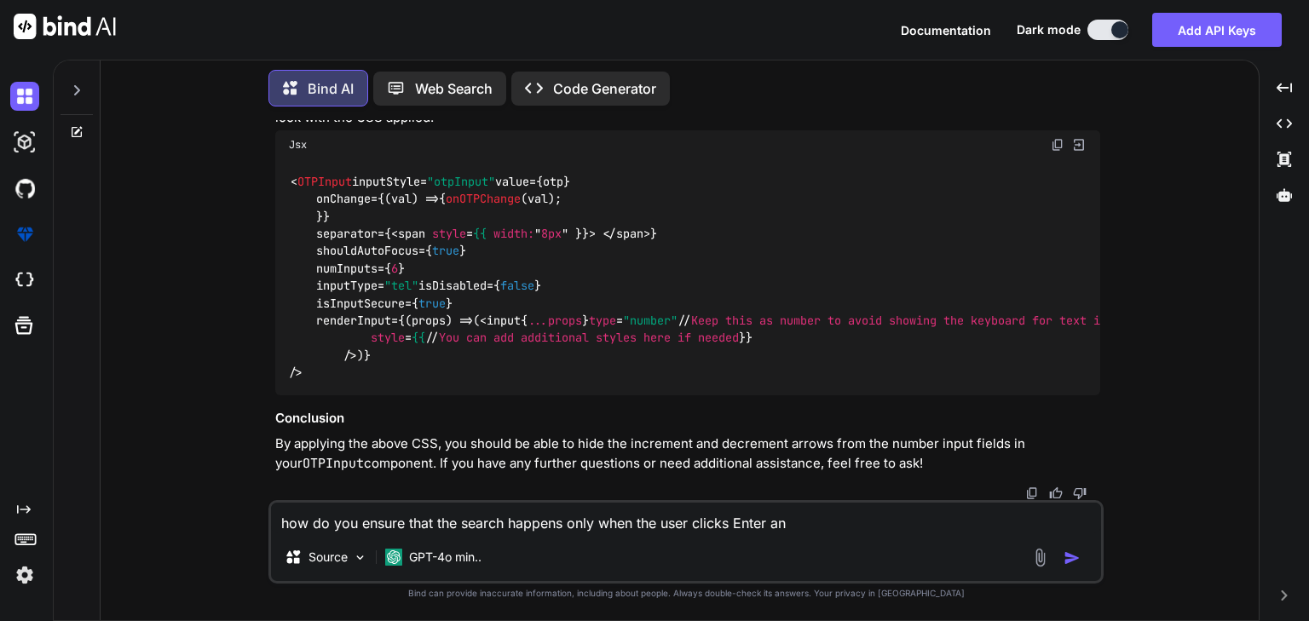
type textarea "x"
type textarea "how do you ensure that the search happens only when the user clicks Enter and"
type textarea "x"
type textarea "how do you ensure that the search happens only when the user clicks Enter and n"
type textarea "x"
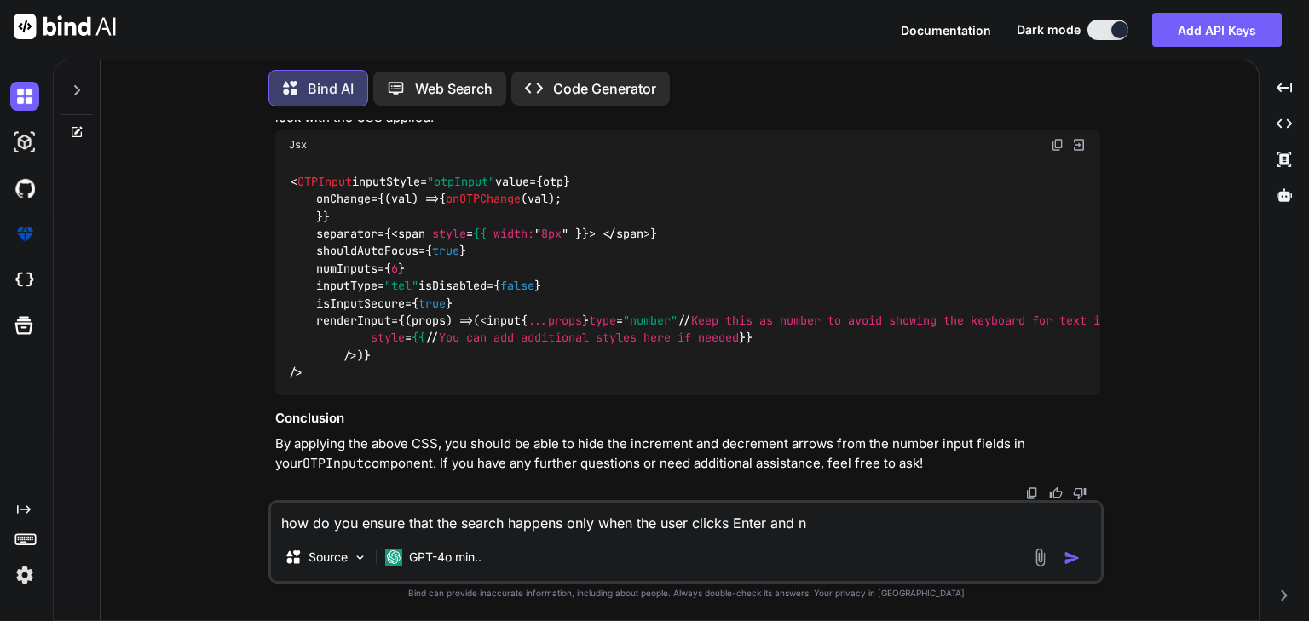
type textarea "how do you ensure that the search happens only when the user clicks Enter and no"
type textarea "x"
type textarea "how do you ensure that the search happens only when the user clicks Enter and n…"
type textarea "x"
type textarea "how do you ensure that the search happens only when the user clicks Enter and n…"
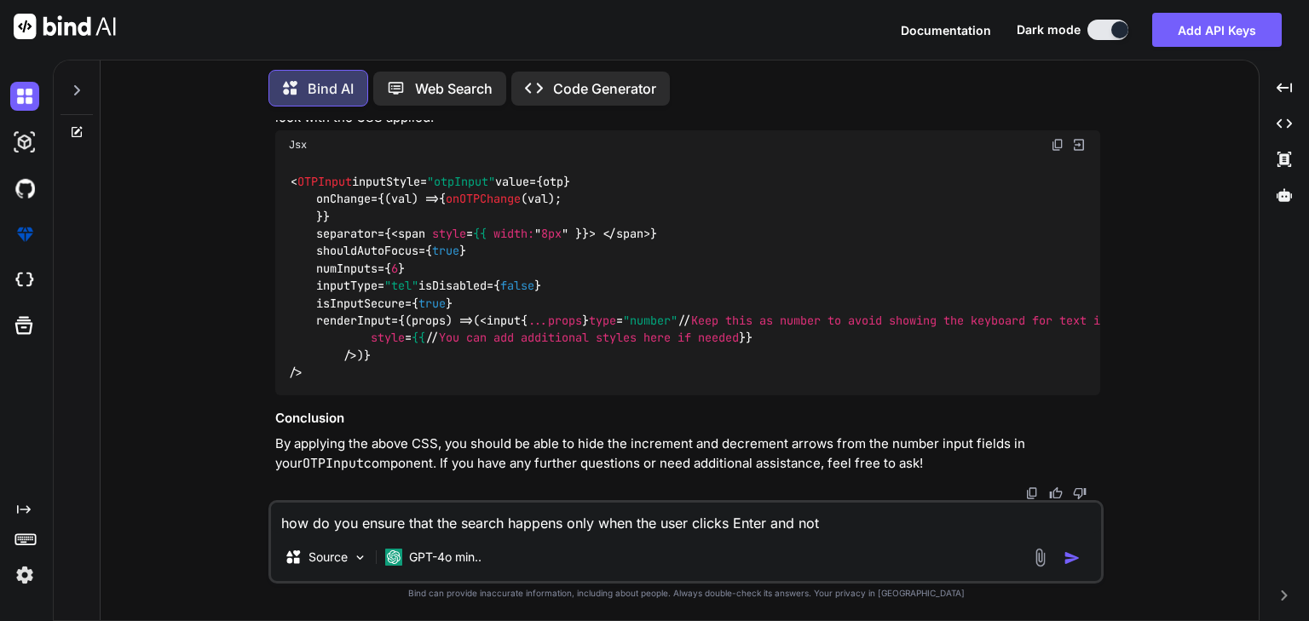
type textarea "x"
type textarea "how do you ensure that the search happens only when the user clicks Enter and n…"
type textarea "x"
type textarea "how do you ensure that the search happens only when the user clicks Enter and n…"
type textarea "x"
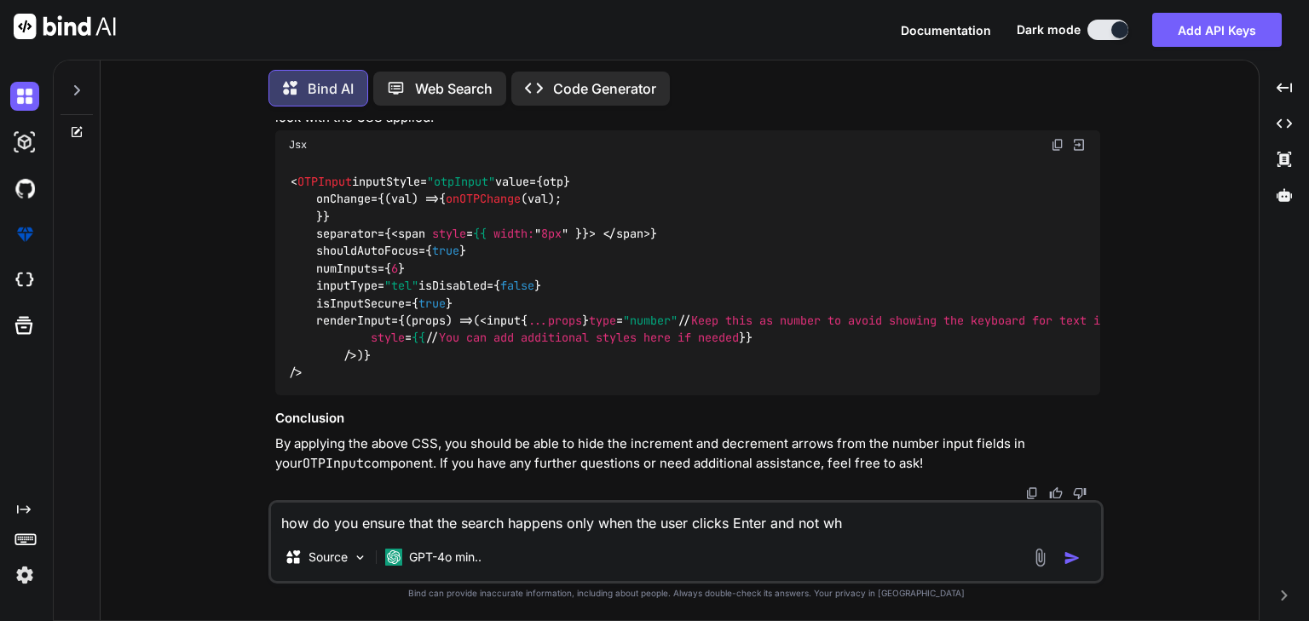
type textarea "how do you ensure that the search happens only when the user clicks Enter and n…"
type textarea "x"
type textarea "how do you ensure that the search happens only when the user clicks Enter and n…"
type textarea "x"
type textarea "how do you ensure that the search happens only when the user clicks Enter and n…"
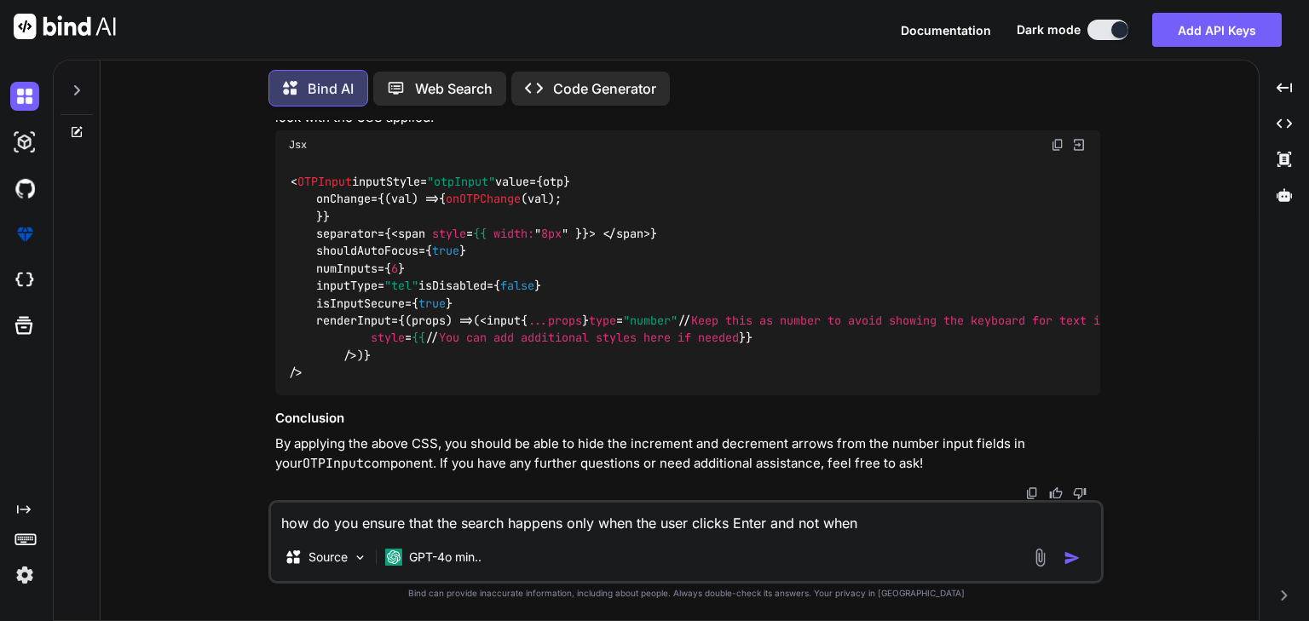
type textarea "x"
type textarea "how do you ensure that the search happens only when the user clicks Enter and n…"
type textarea "x"
type textarea "how do you ensure that the search happens only when the user clicks Enter and n…"
type textarea "x"
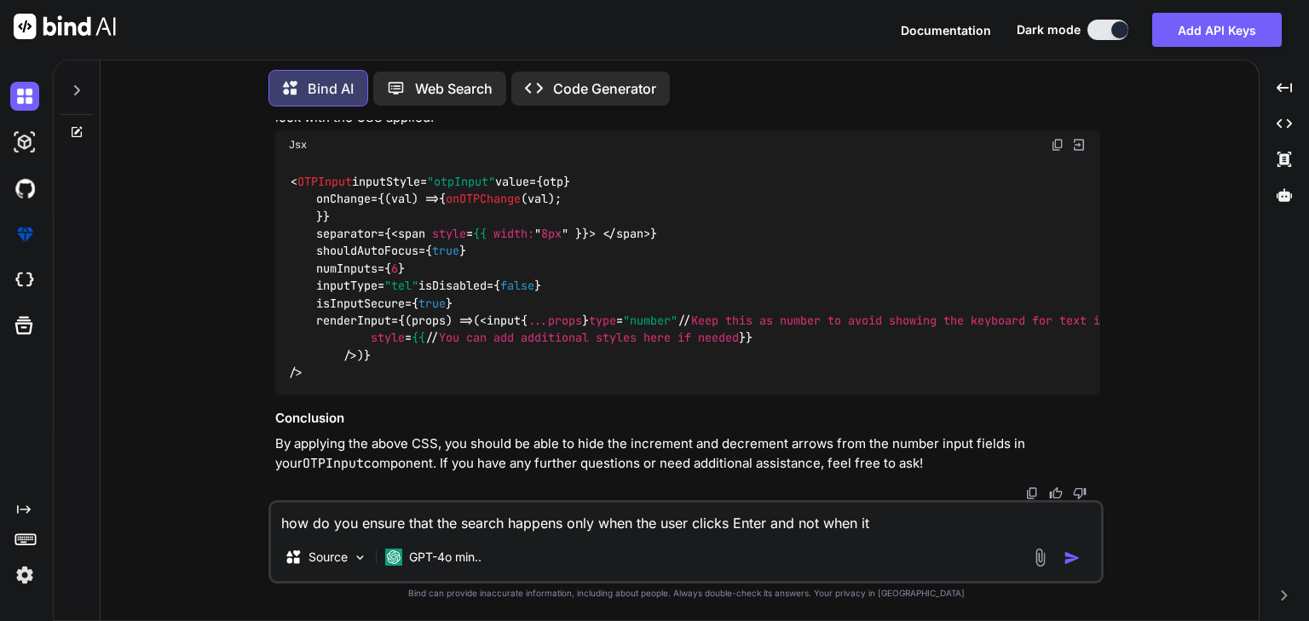
type textarea "how do you ensure that the search happens only when the user clicks Enter and n…"
type textarea "x"
type textarea "how do you ensure that the search happens only when the user clicks Enter and n…"
type textarea "x"
type textarea "how do you ensure that the search happens only when the user clicks Enter and n…"
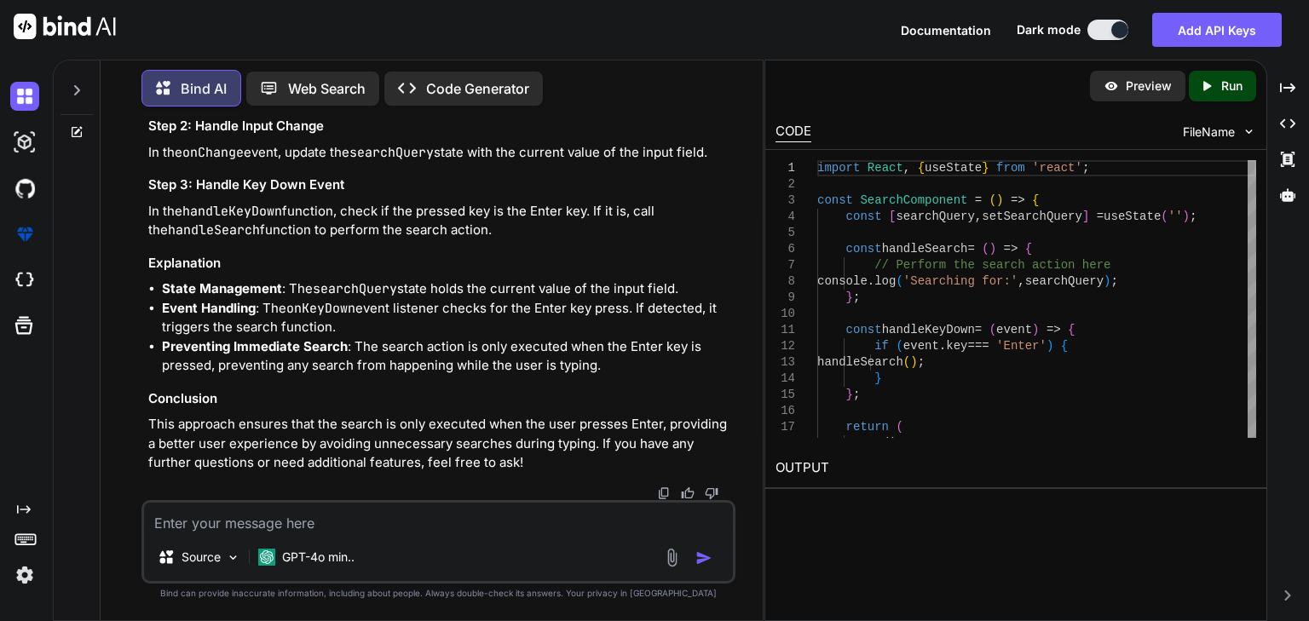
scroll to position [2995, 0]
drag, startPoint x: 278, startPoint y: 298, endPoint x: 656, endPoint y: 293, distance: 378.3
copy span "onKeyDown={handleKeyDown} // Attach the key down event"
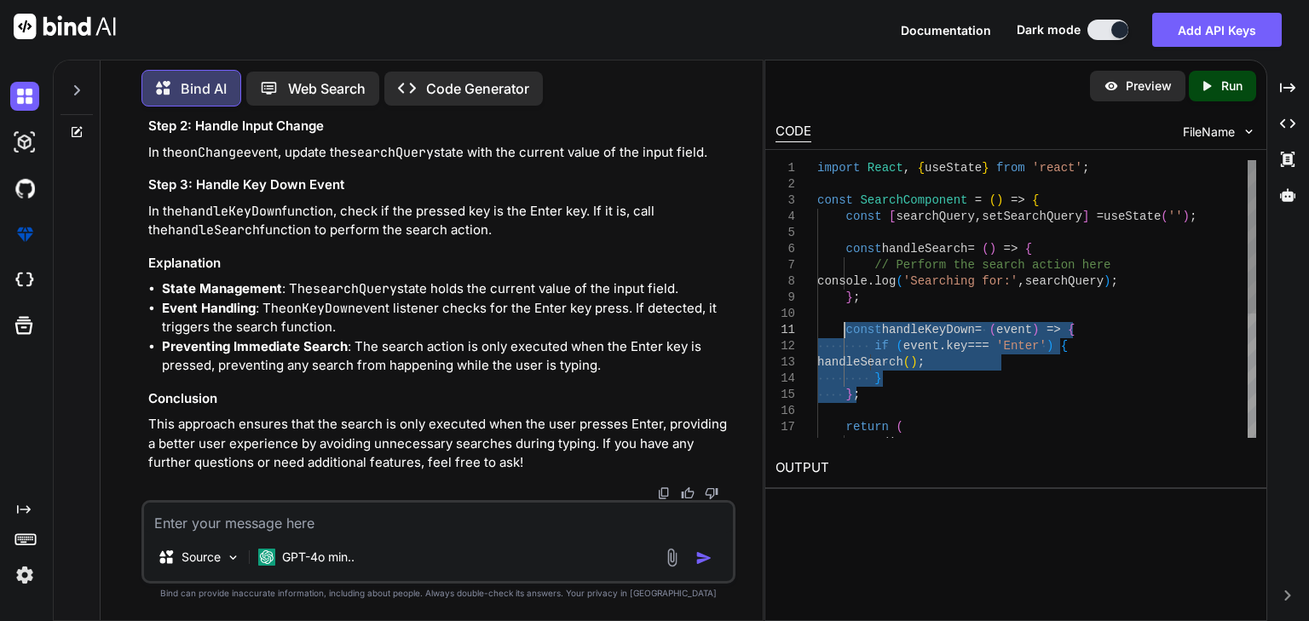
drag, startPoint x: 866, startPoint y: 396, endPoint x: 844, endPoint y: 332, distance: 67.6
click at [844, 332] on div "import React , { useState } from 'react' ; const SearchComponent = ( ) => { con…" at bounding box center [1036, 411] width 439 height 502
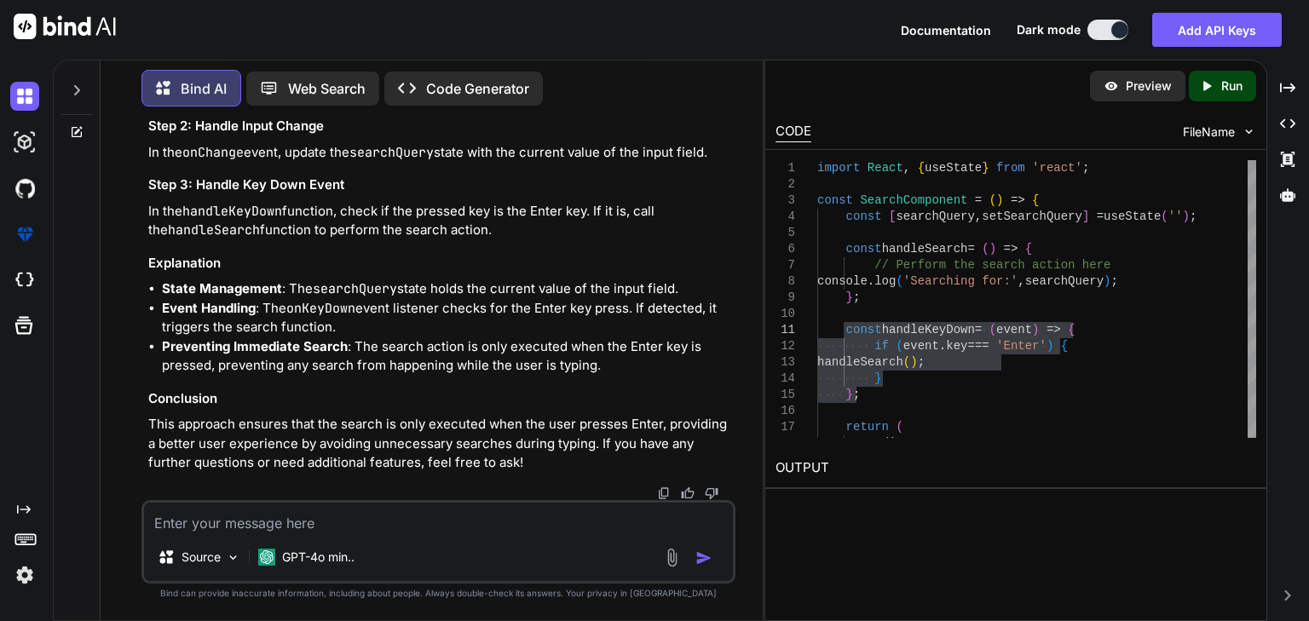
click at [386, 511] on textarea at bounding box center [438, 518] width 589 height 31
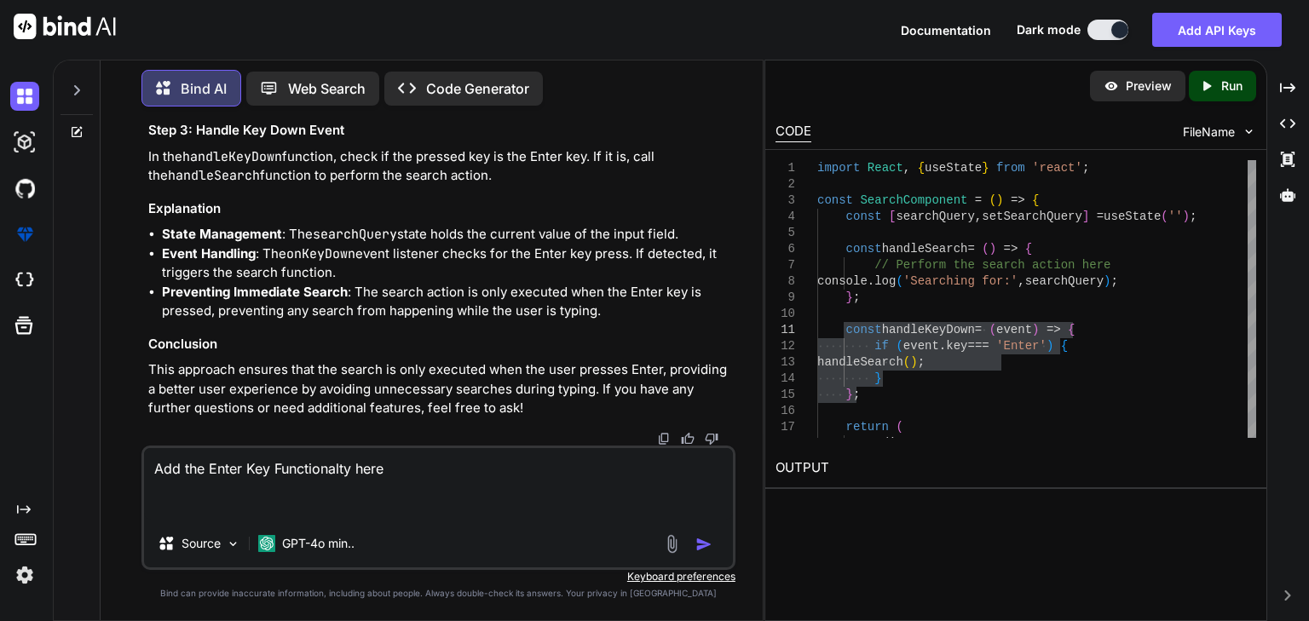
paste textarea "import React, { useState, useRef, useEffect } from "react"; import Icons from "…"
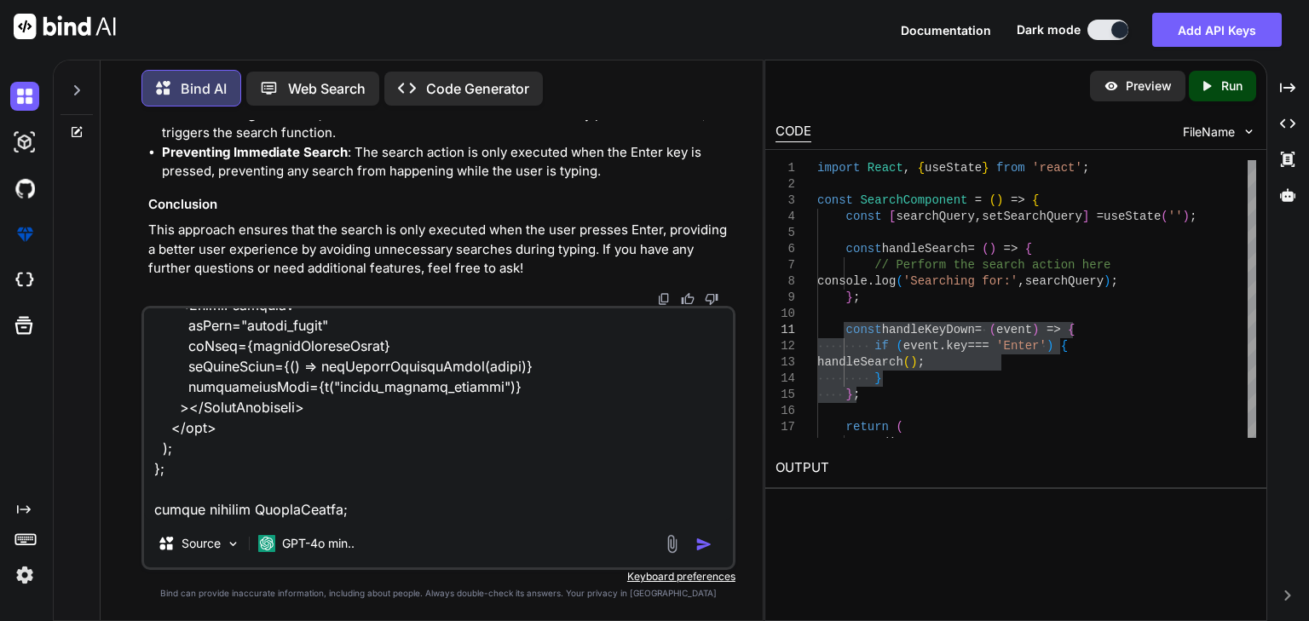
click at [690, 542] on div at bounding box center [690, 544] width 57 height 20
click at [693, 542] on div at bounding box center [690, 544] width 57 height 20
click at [699, 544] on img "button" at bounding box center [703, 544] width 17 height 17
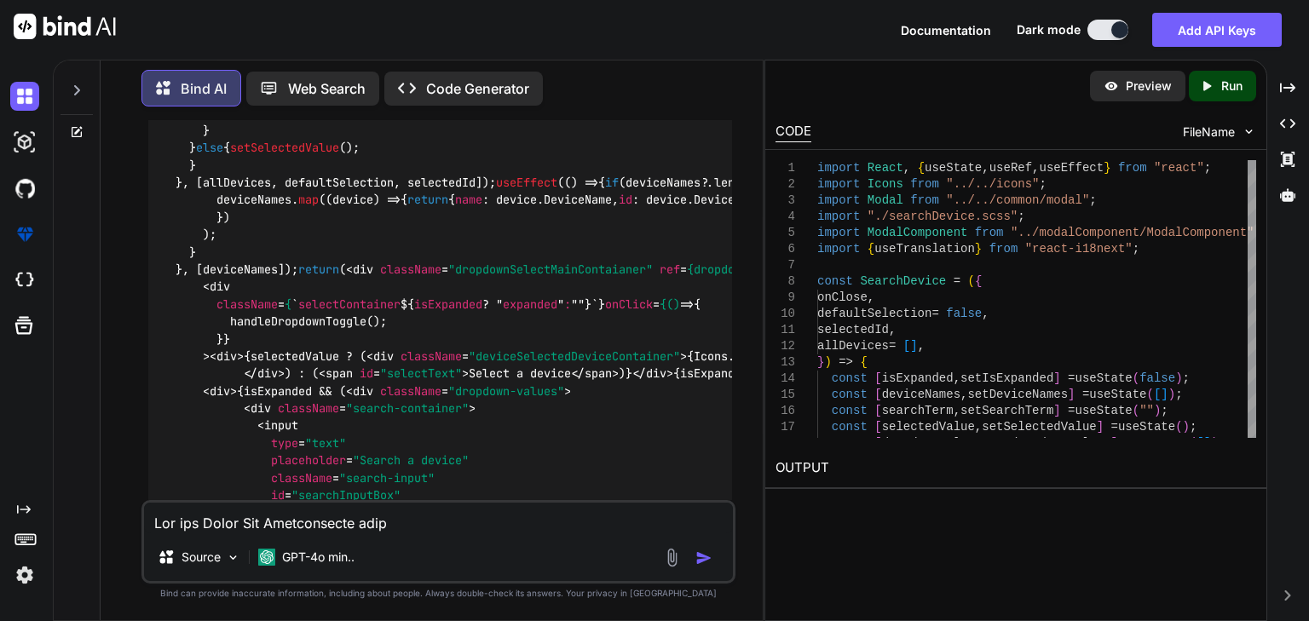
scroll to position [5027, 0]
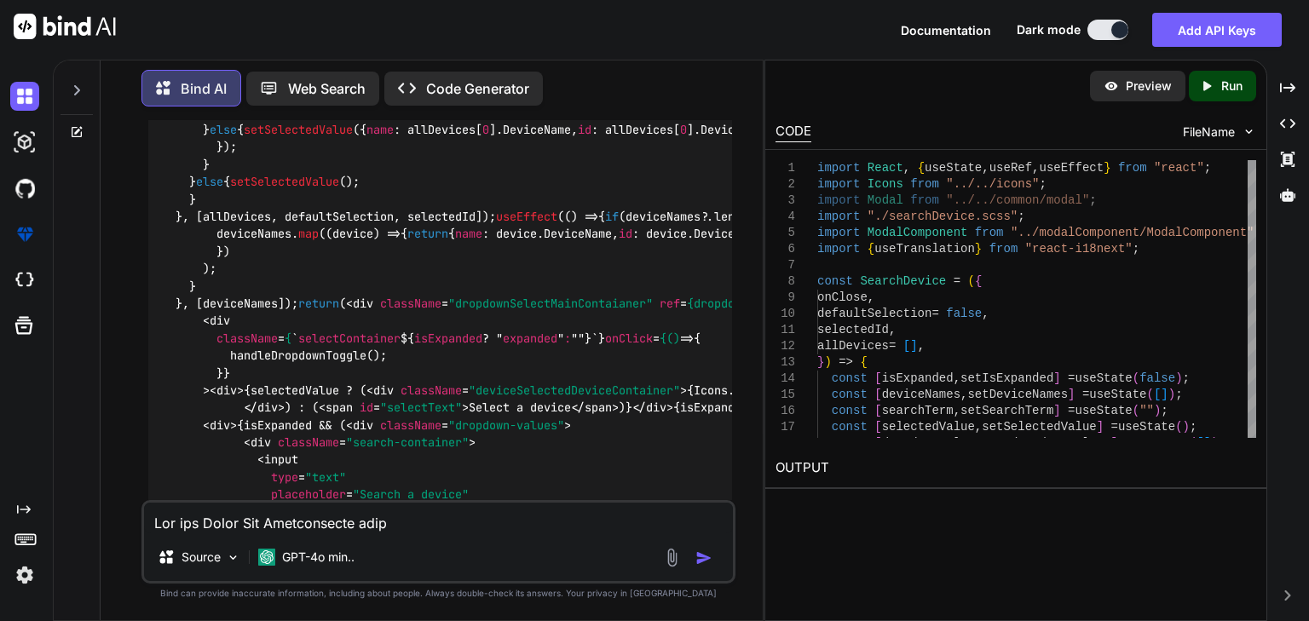
click at [478, 521] on textarea at bounding box center [438, 518] width 589 height 31
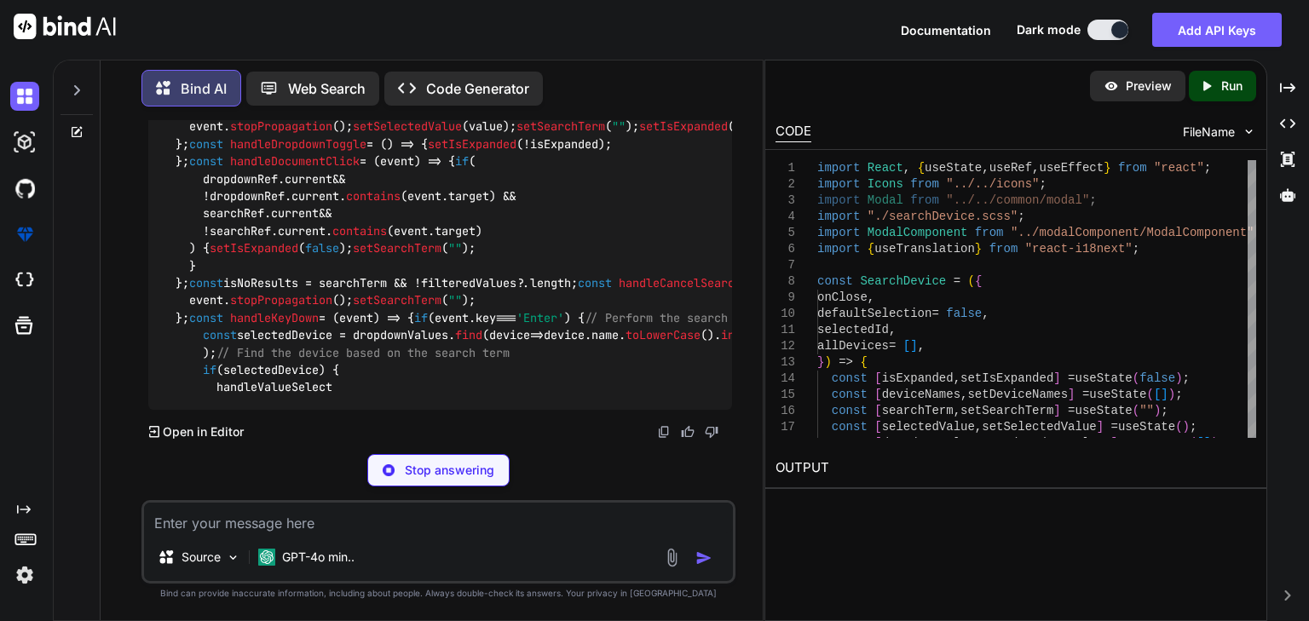
scroll to position [9476, 0]
